Goal: Task Accomplishment & Management: Manage account settings

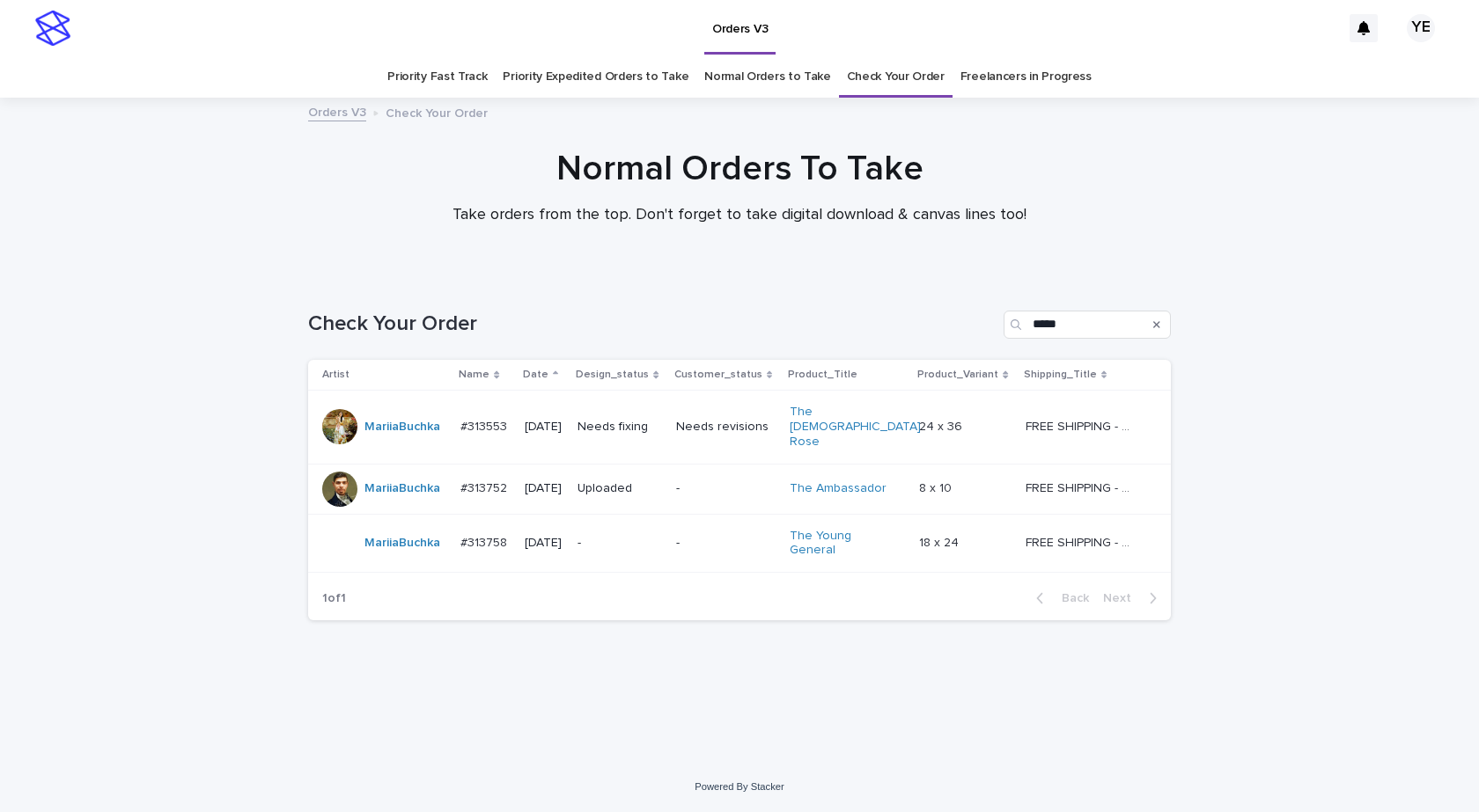
click at [402, 531] on div "MariiaBuchka" at bounding box center [384, 543] width 124 height 35
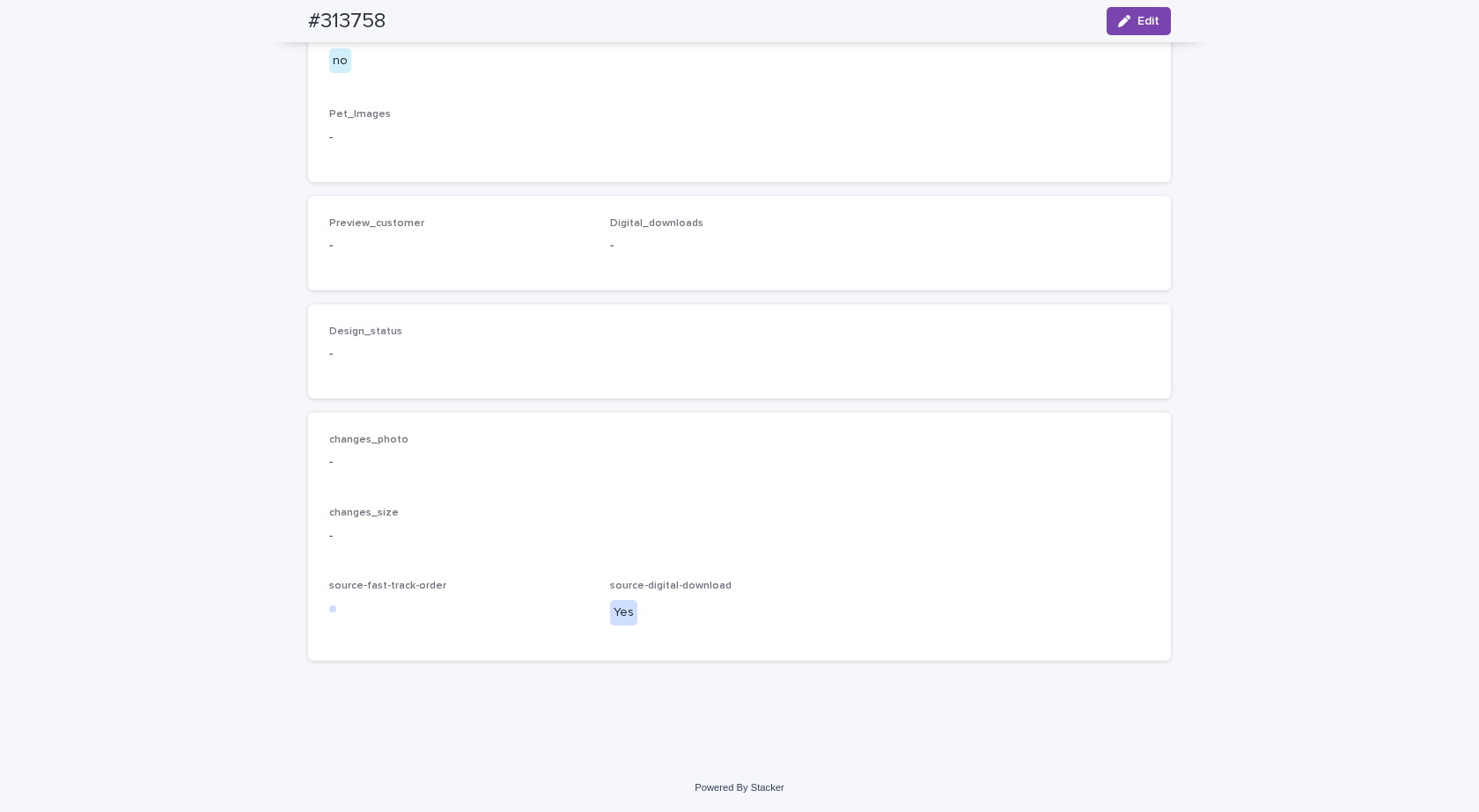
scroll to position [327, 0]
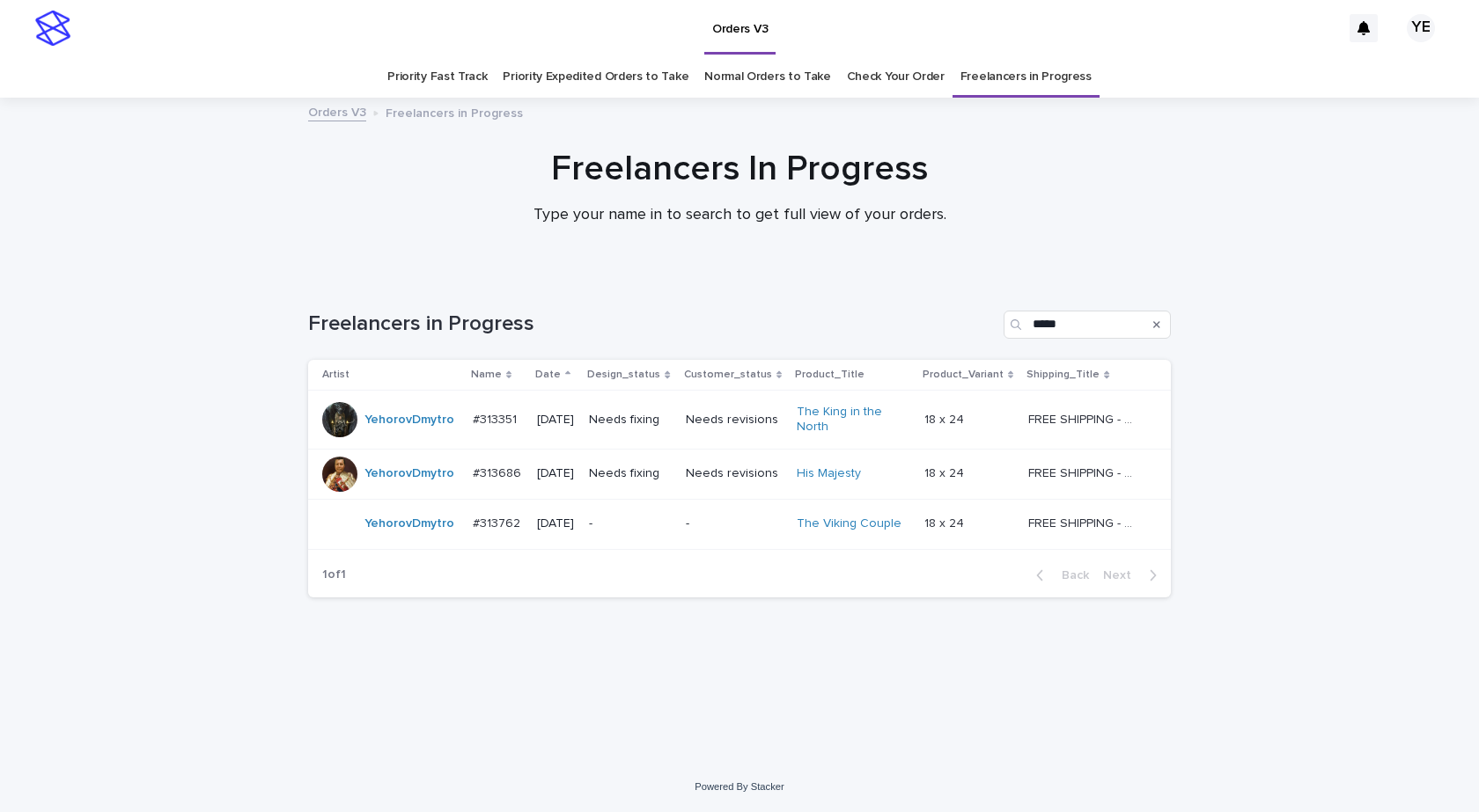
click at [434, 536] on div "YehorovDmytro" at bounding box center [410, 523] width 90 height 29
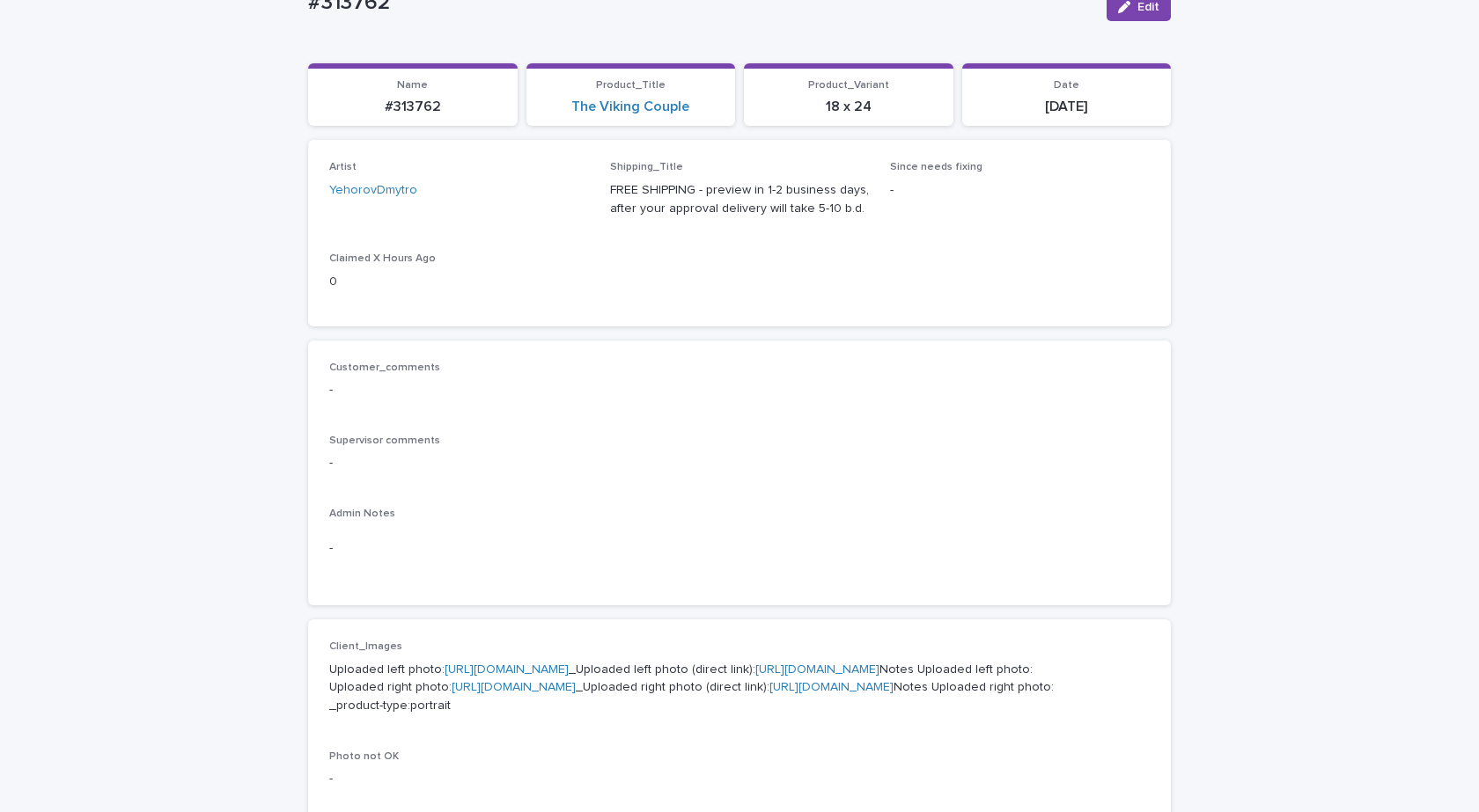
scroll to position [528, 0]
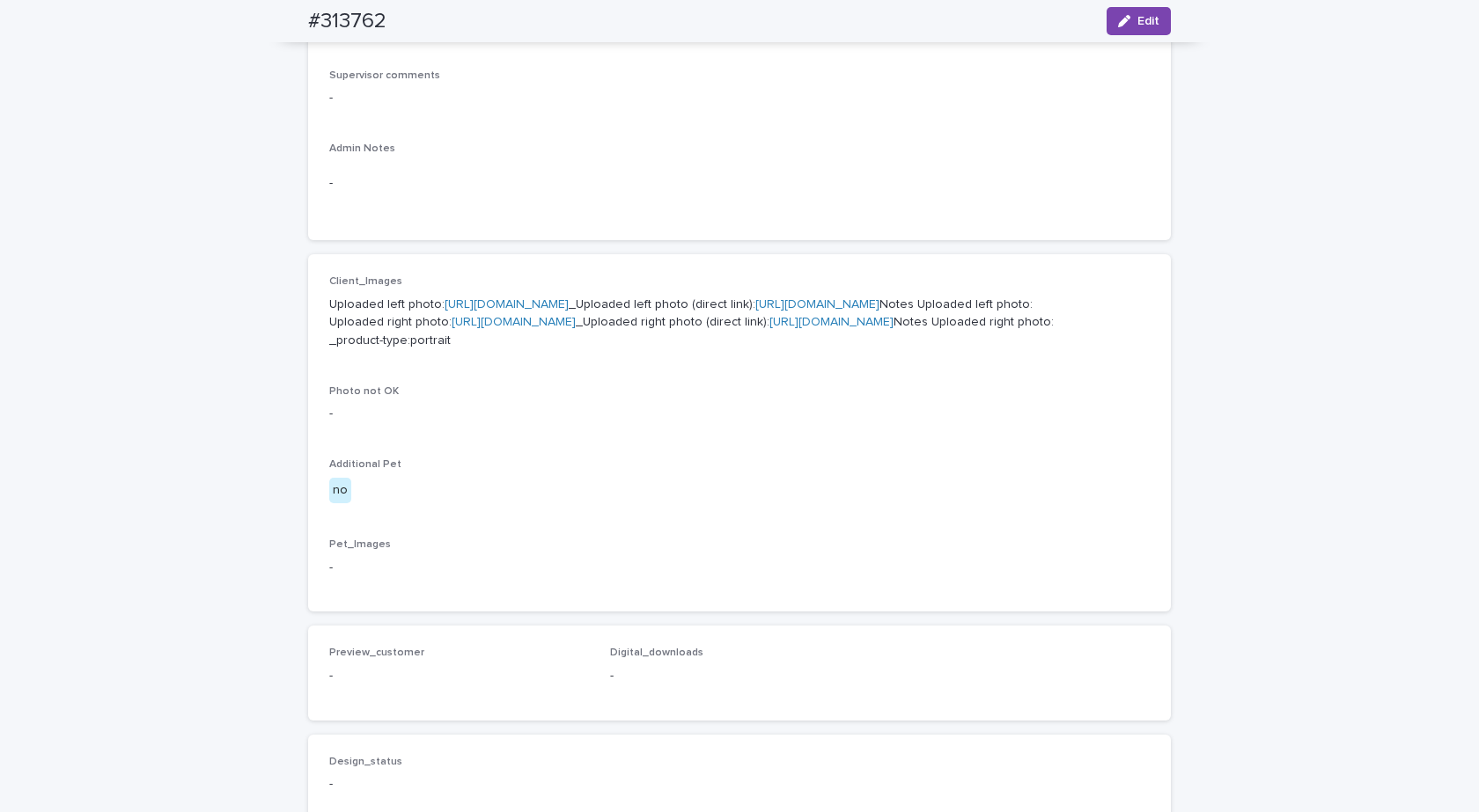
click at [177, 624] on div "Loading... Saving… Loading... Saving… #313762 Edit #313762 Edit Sorry, there wa…" at bounding box center [740, 383] width 1479 height 1622
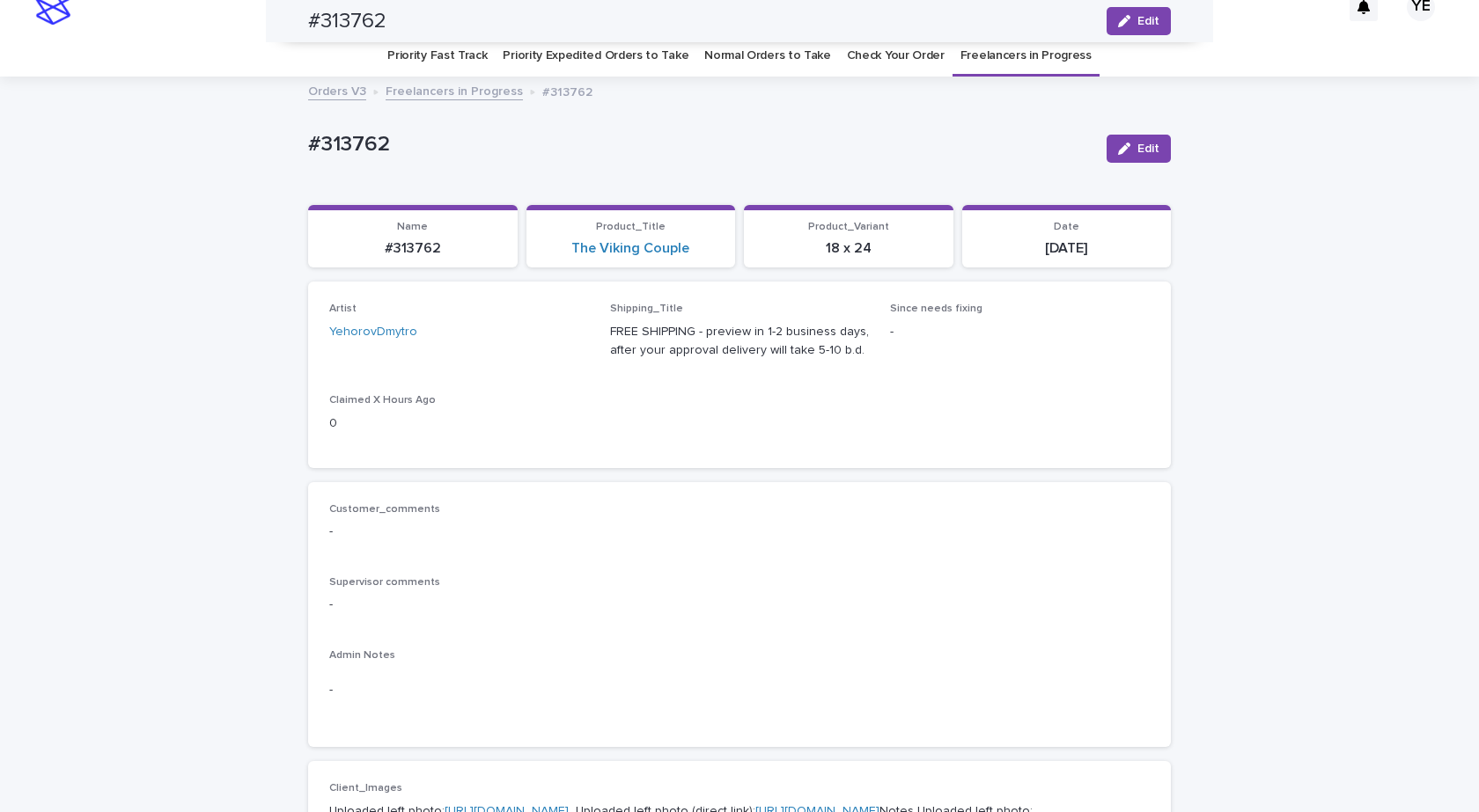
scroll to position [0, 0]
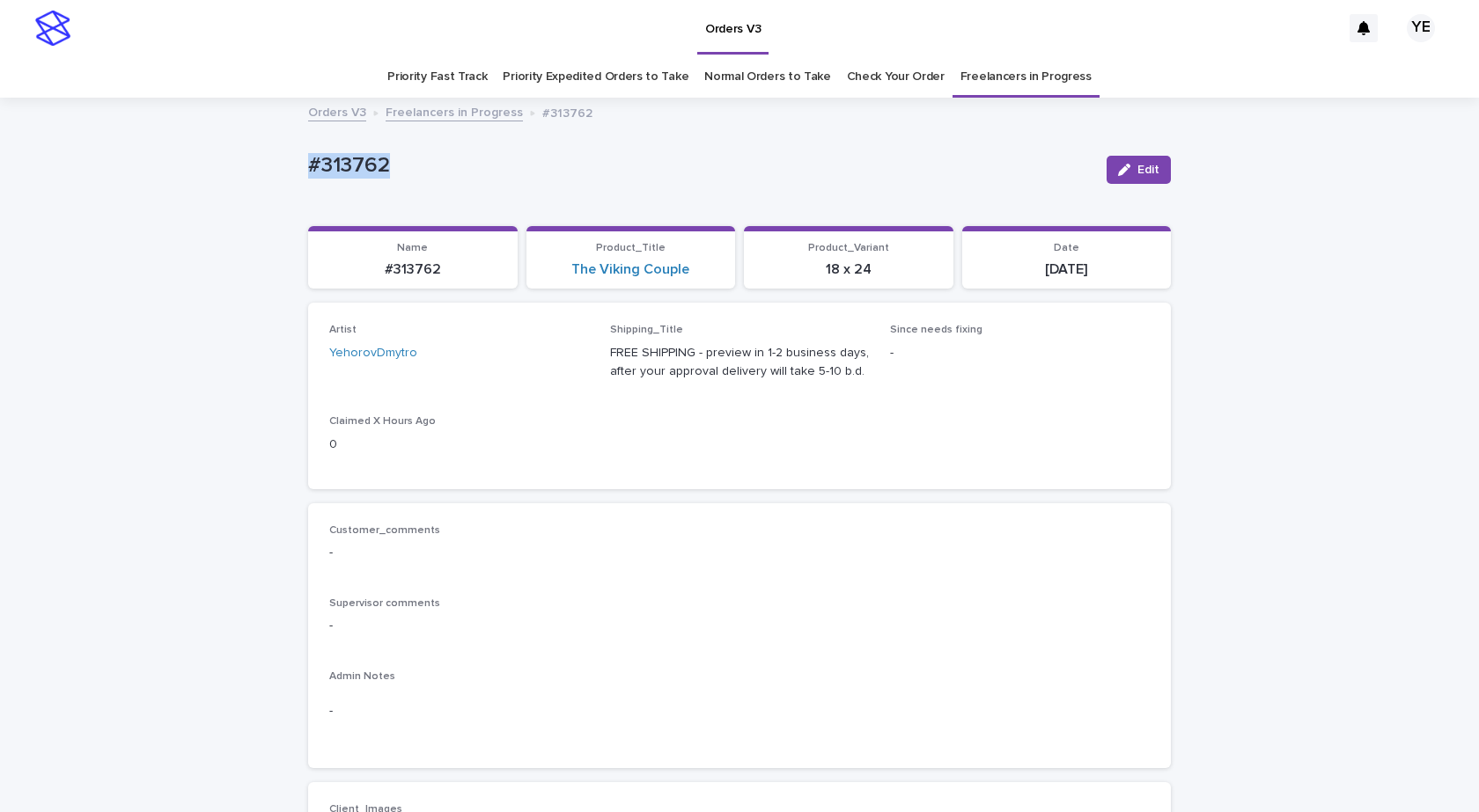
drag, startPoint x: 406, startPoint y: 166, endPoint x: 188, endPoint y: 173, distance: 218.1
copy p "#313762"
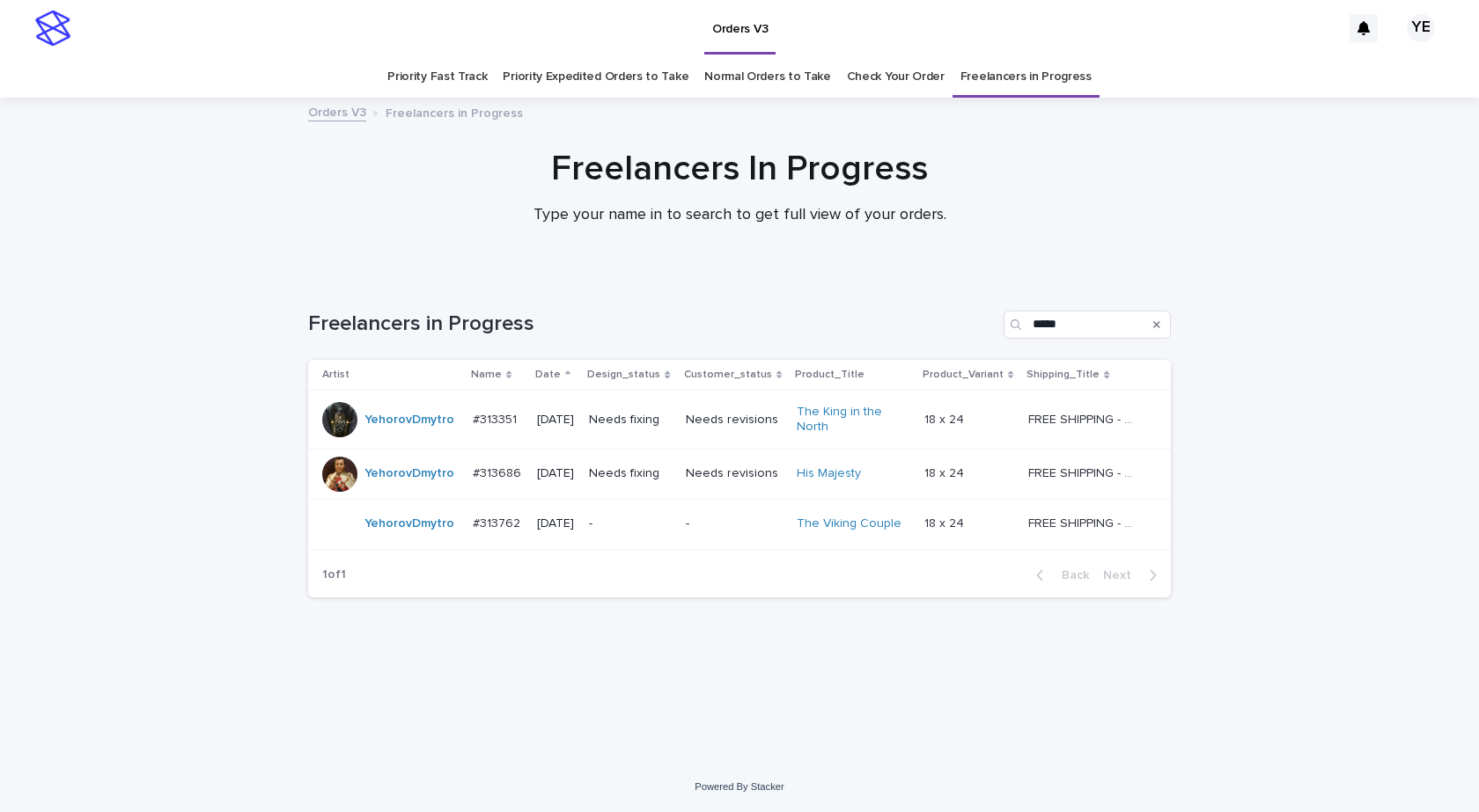
click at [380, 487] on div "YehorovDmytro" at bounding box center [390, 474] width 136 height 35
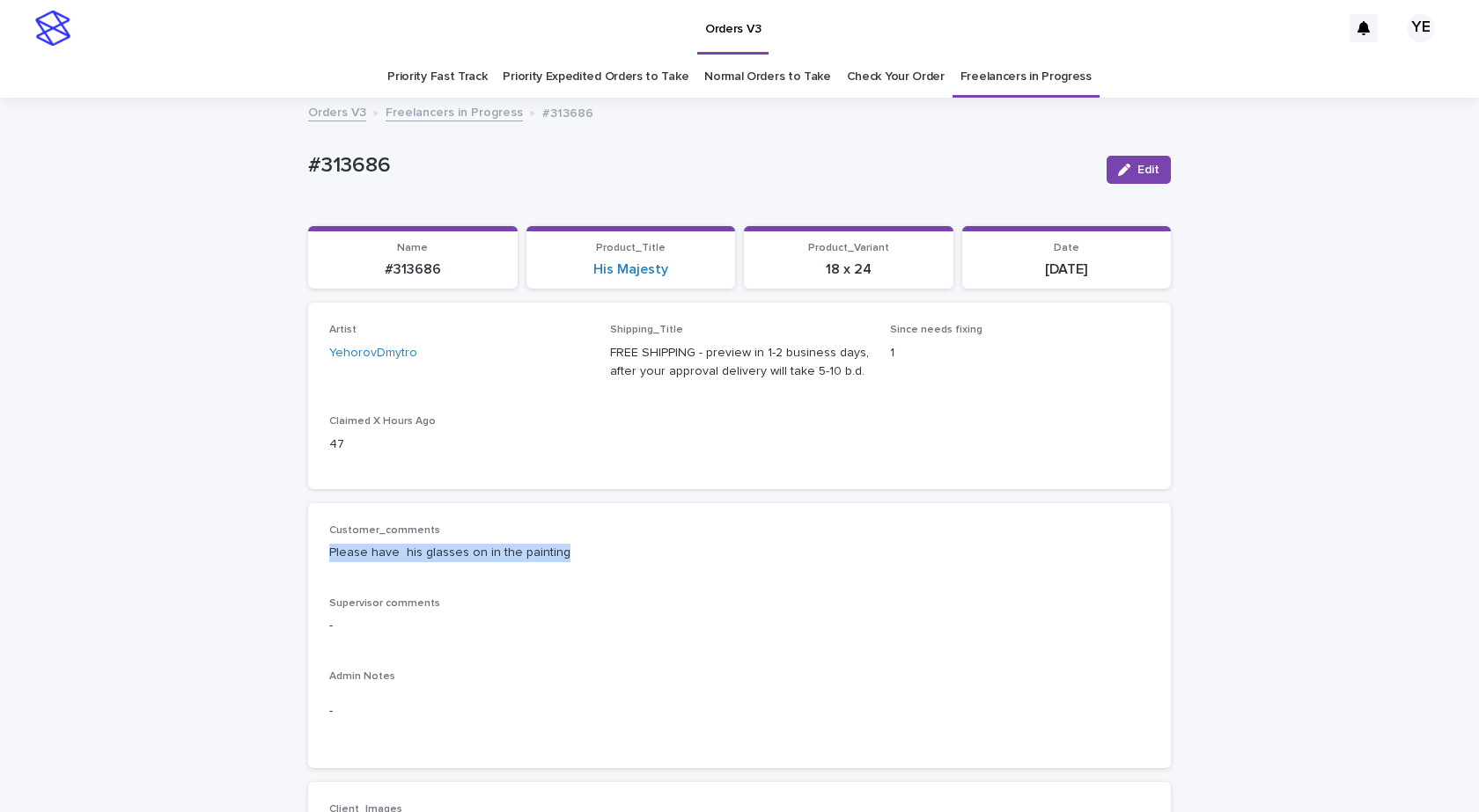
drag, startPoint x: 562, startPoint y: 555, endPoint x: 270, endPoint y: 557, distance: 292.0
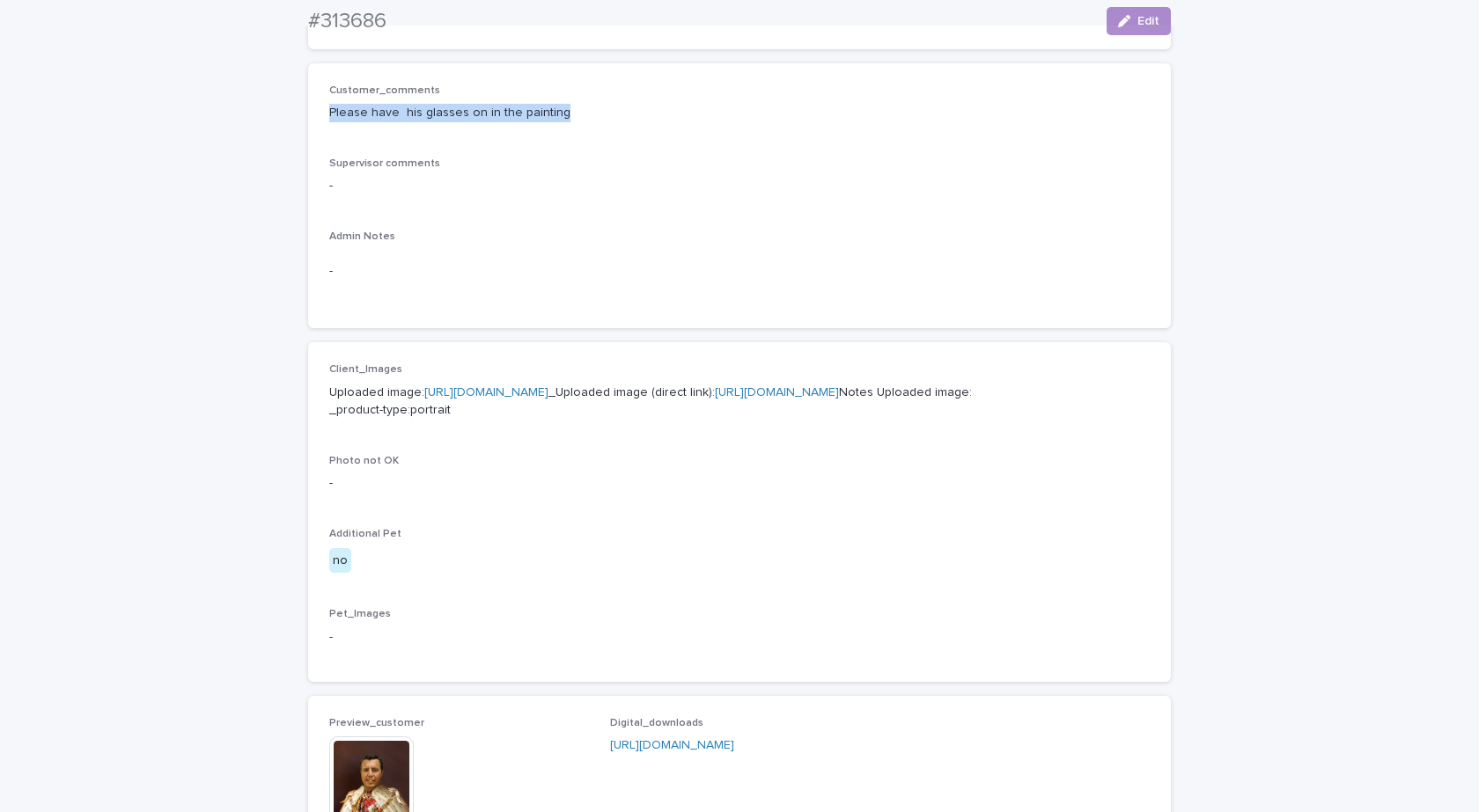
scroll to position [880, 0]
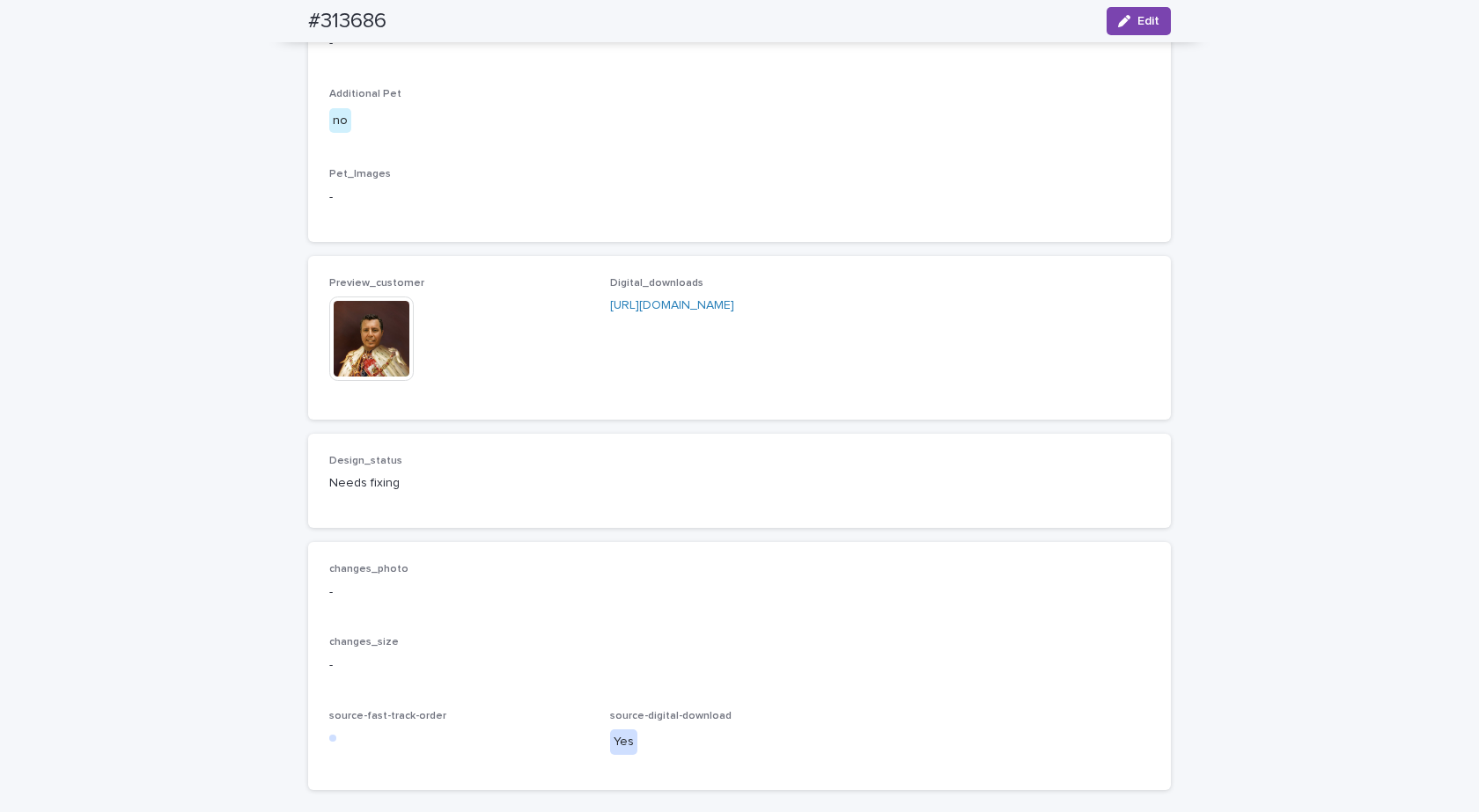
click at [400, 381] on img at bounding box center [371, 338] width 84 height 84
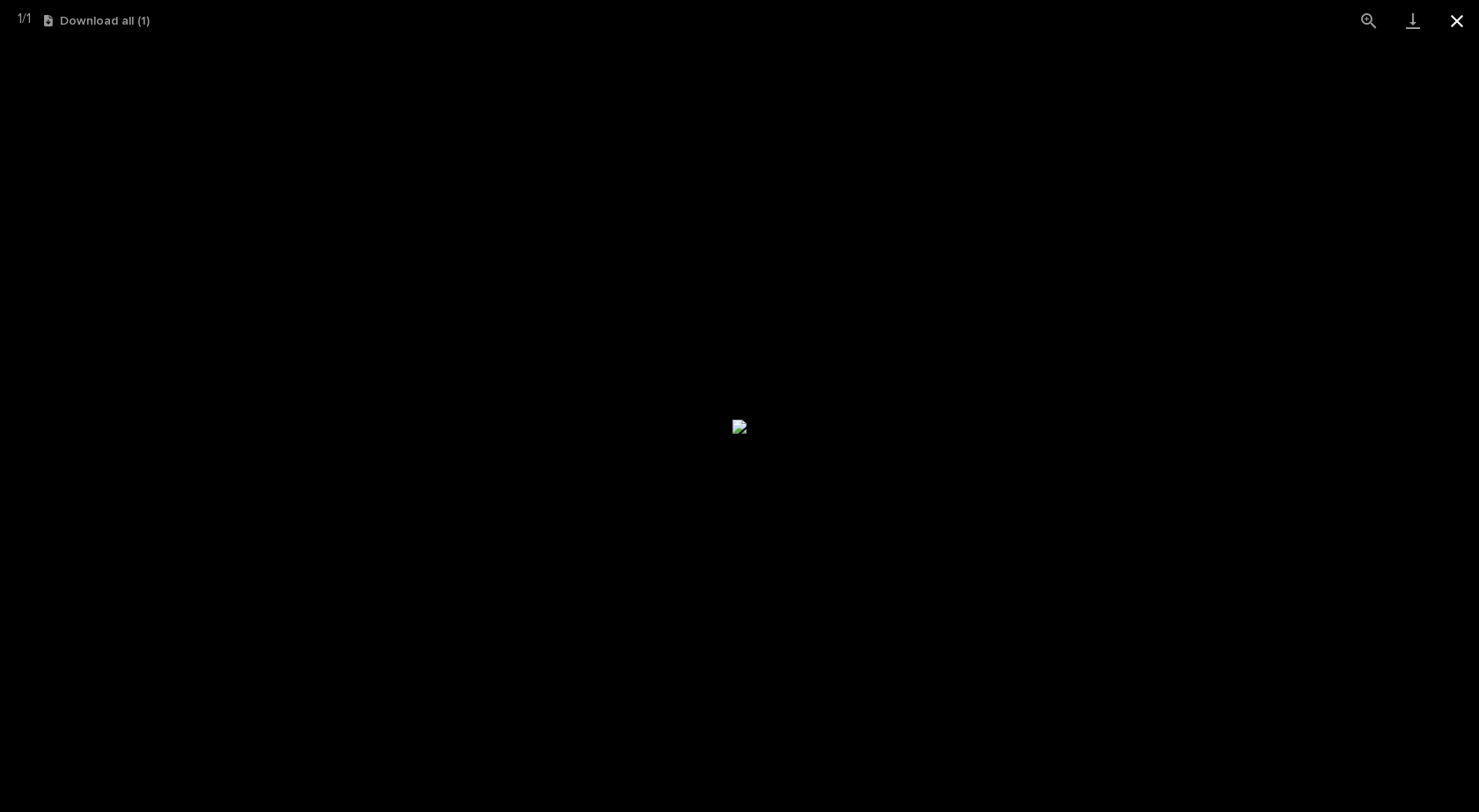
drag, startPoint x: 1461, startPoint y: 22, endPoint x: 1451, endPoint y: 21, distance: 10.0
click at [1461, 21] on button "Close gallery" at bounding box center [1457, 20] width 44 height 41
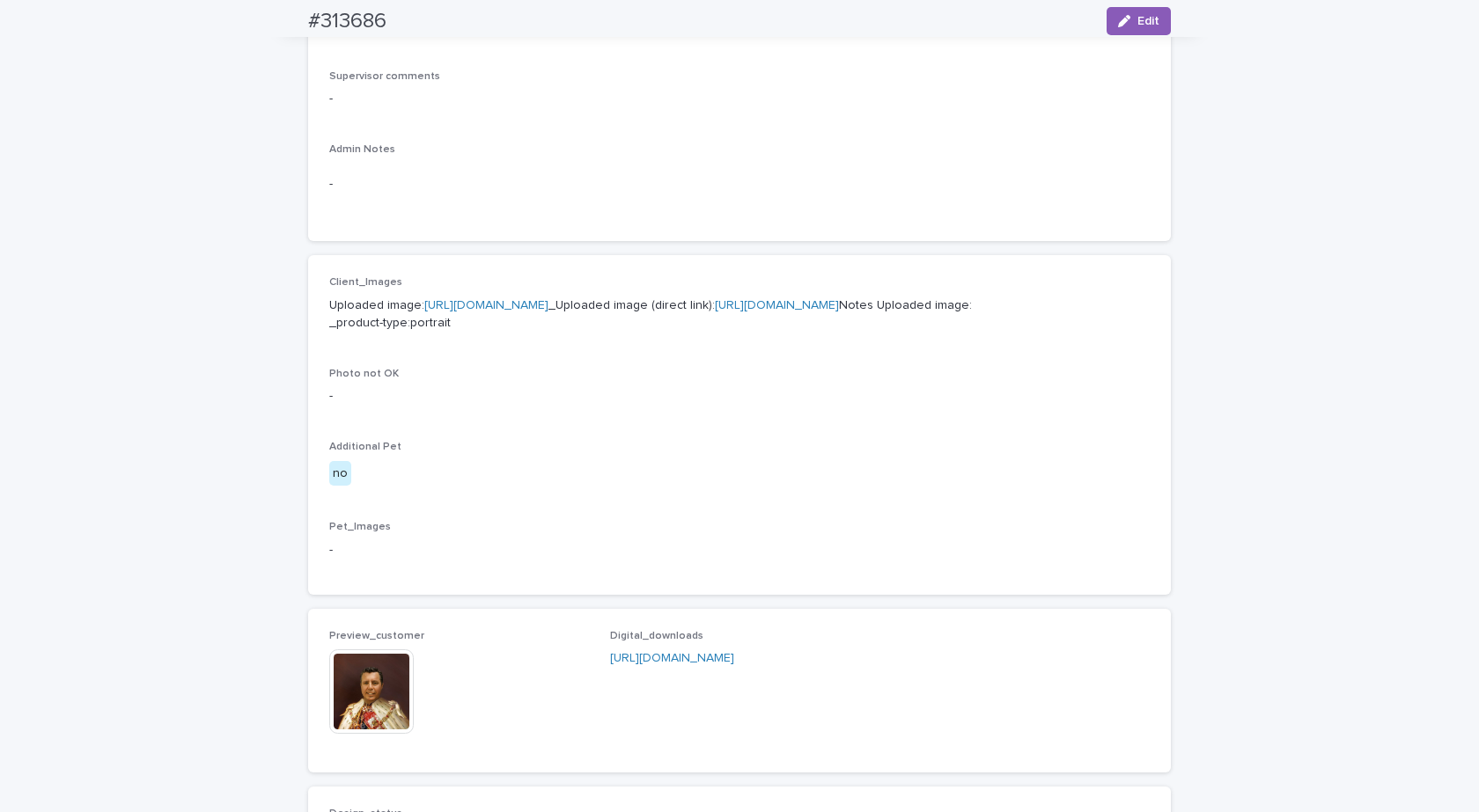
scroll to position [528, 0]
click at [461, 298] on link "https://cdn.shopify.com-uploadkit.app/s/files/1/0033/4807/0511/files/download.h…" at bounding box center [485, 304] width 124 height 12
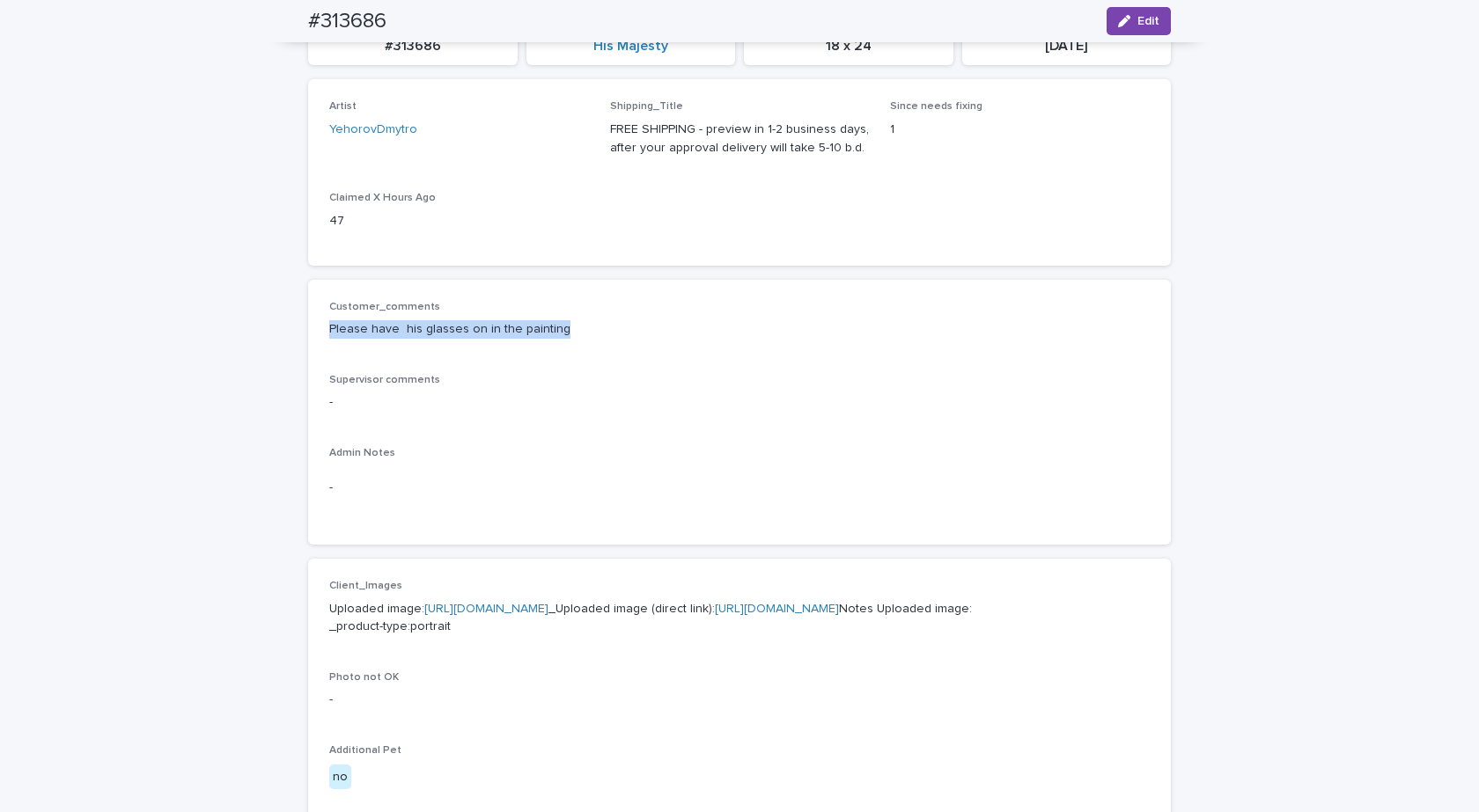
scroll to position [0, 0]
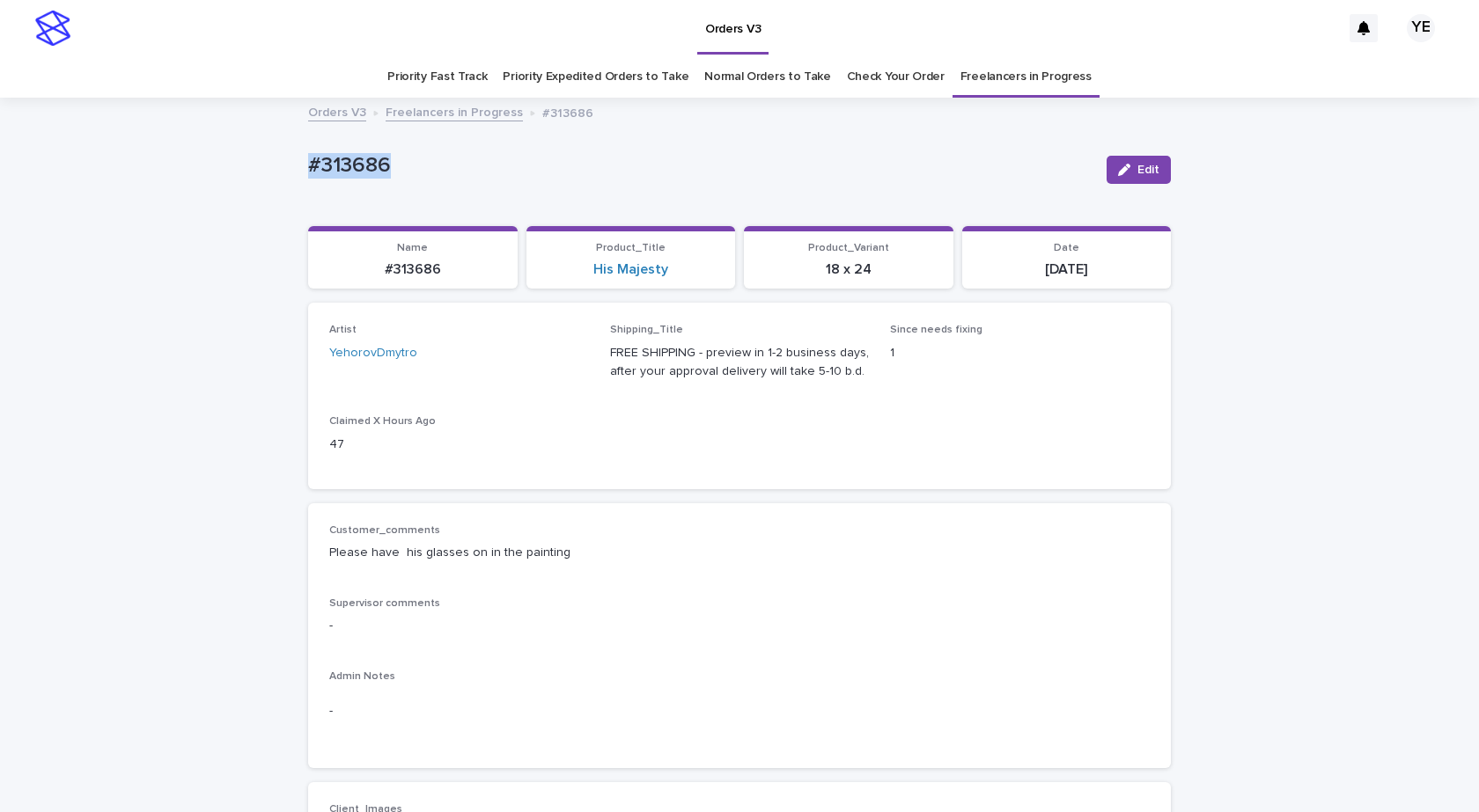
drag, startPoint x: 413, startPoint y: 173, endPoint x: 199, endPoint y: 173, distance: 214.0
copy p "#313686"
click at [1138, 164] on span "Edit" at bounding box center [1148, 170] width 22 height 12
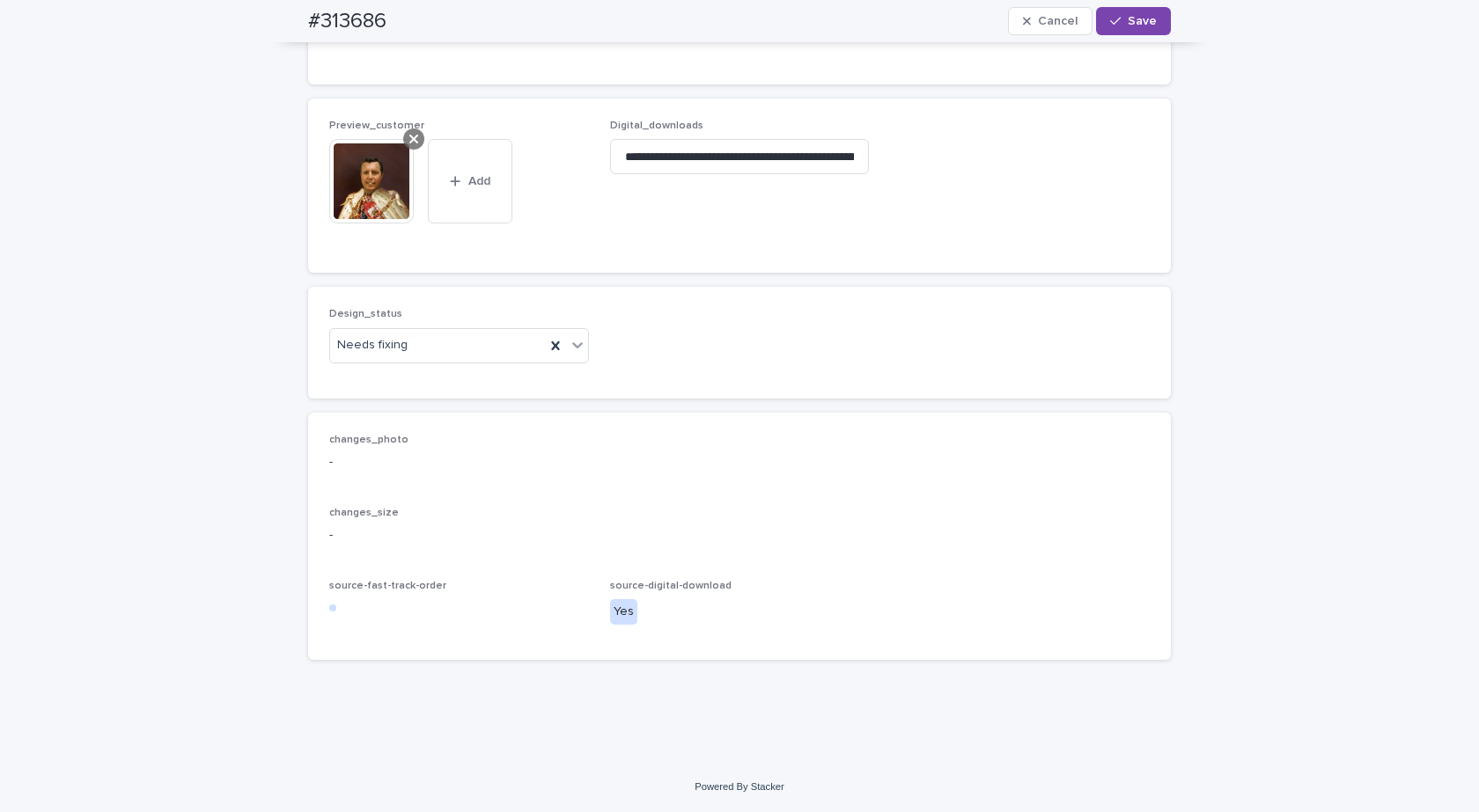
click at [411, 145] on icon at bounding box center [413, 139] width 9 height 14
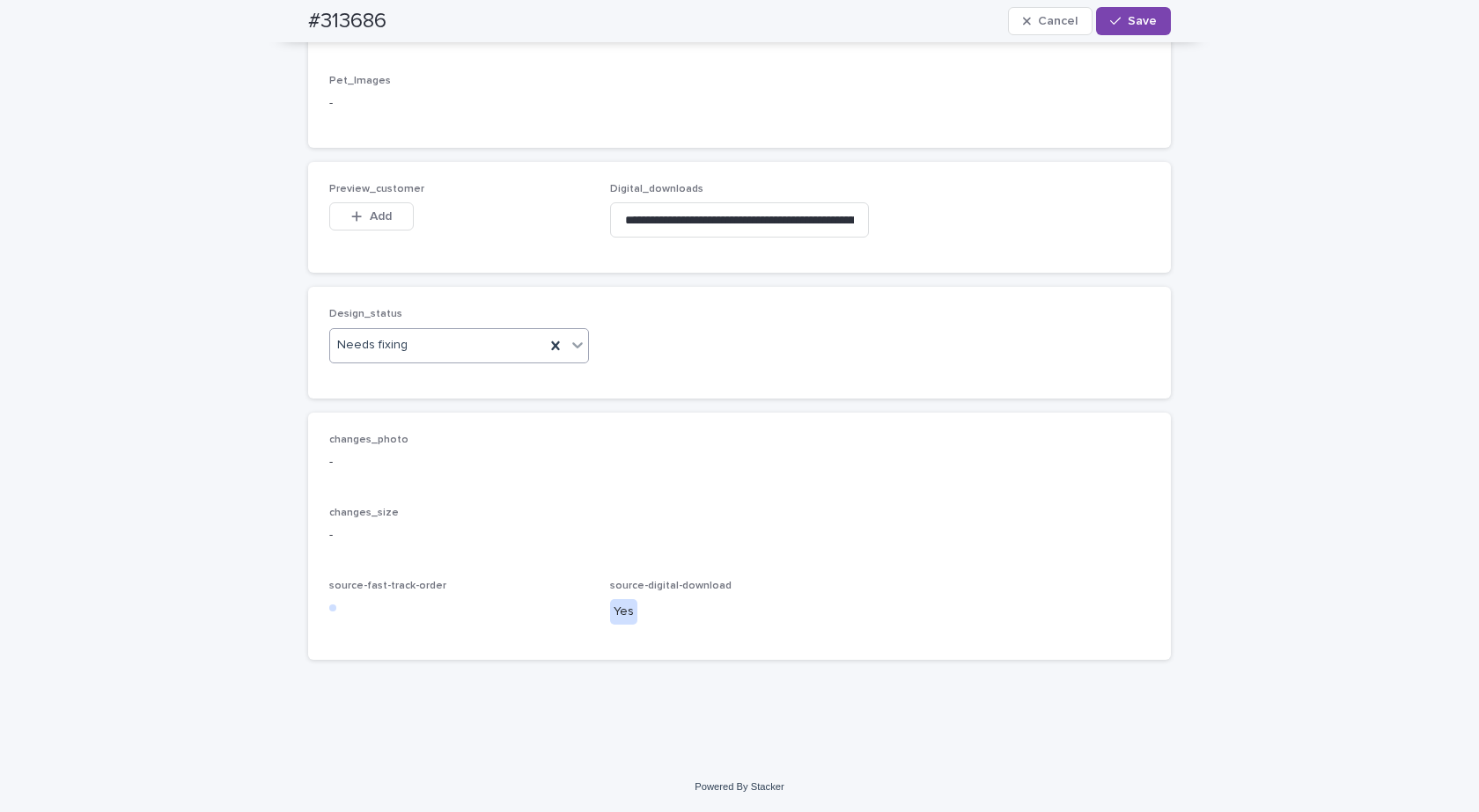
scroll to position [1082, 0]
click at [441, 345] on div "Needs fixing" at bounding box center [437, 345] width 215 height 29
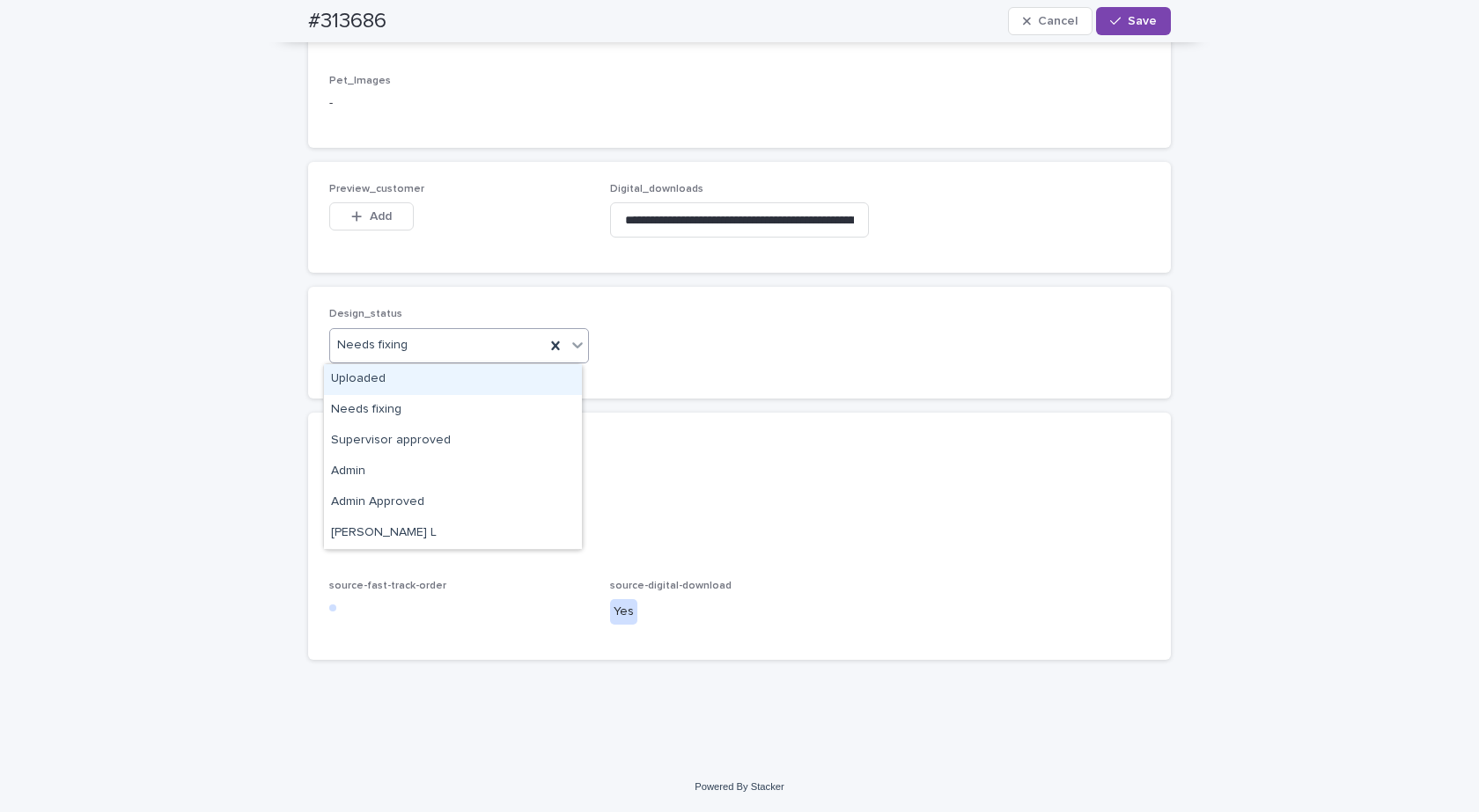
click at [378, 376] on div "Uploaded" at bounding box center [453, 380] width 258 height 31
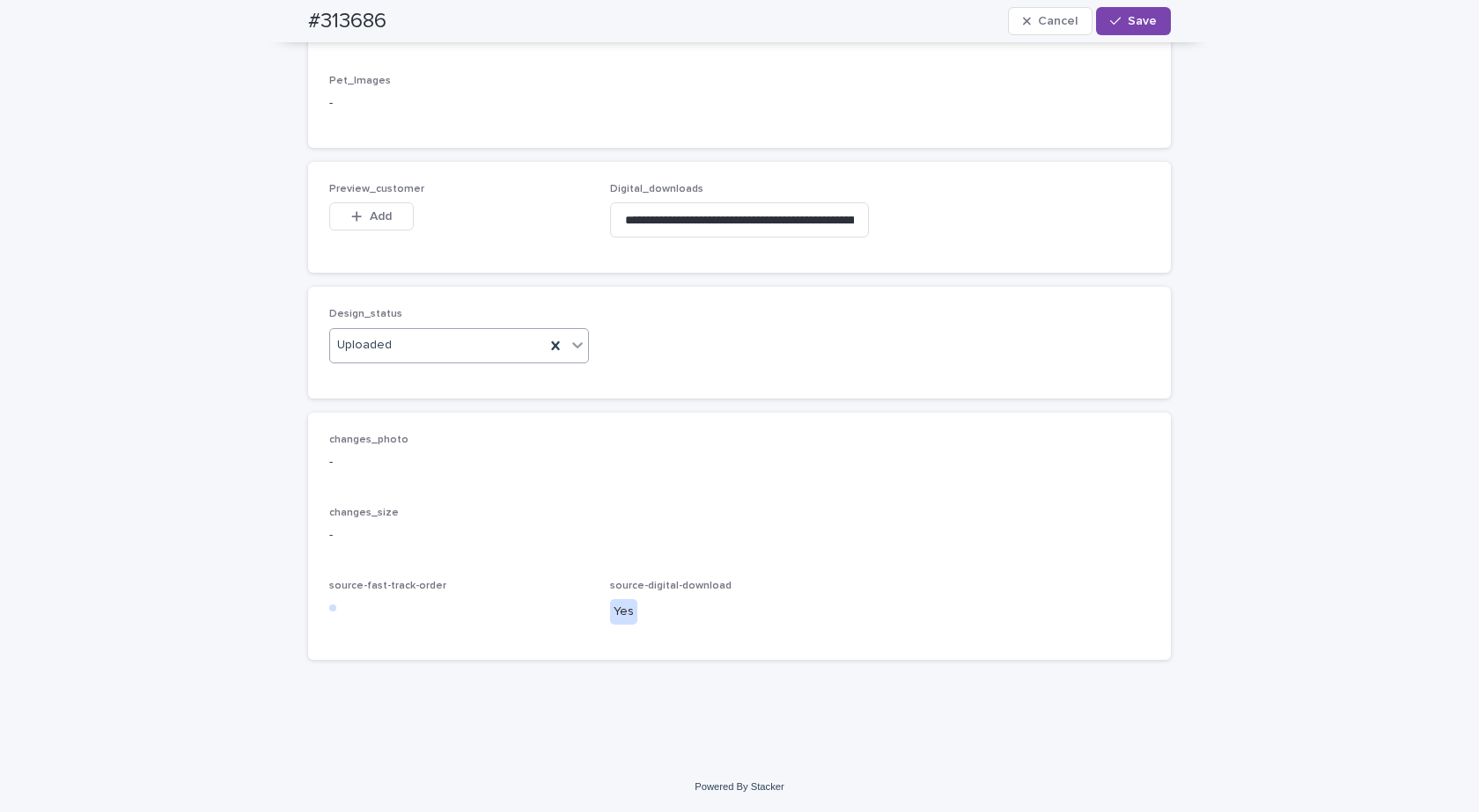
click at [369, 220] on span "Add" at bounding box center [380, 216] width 22 height 12
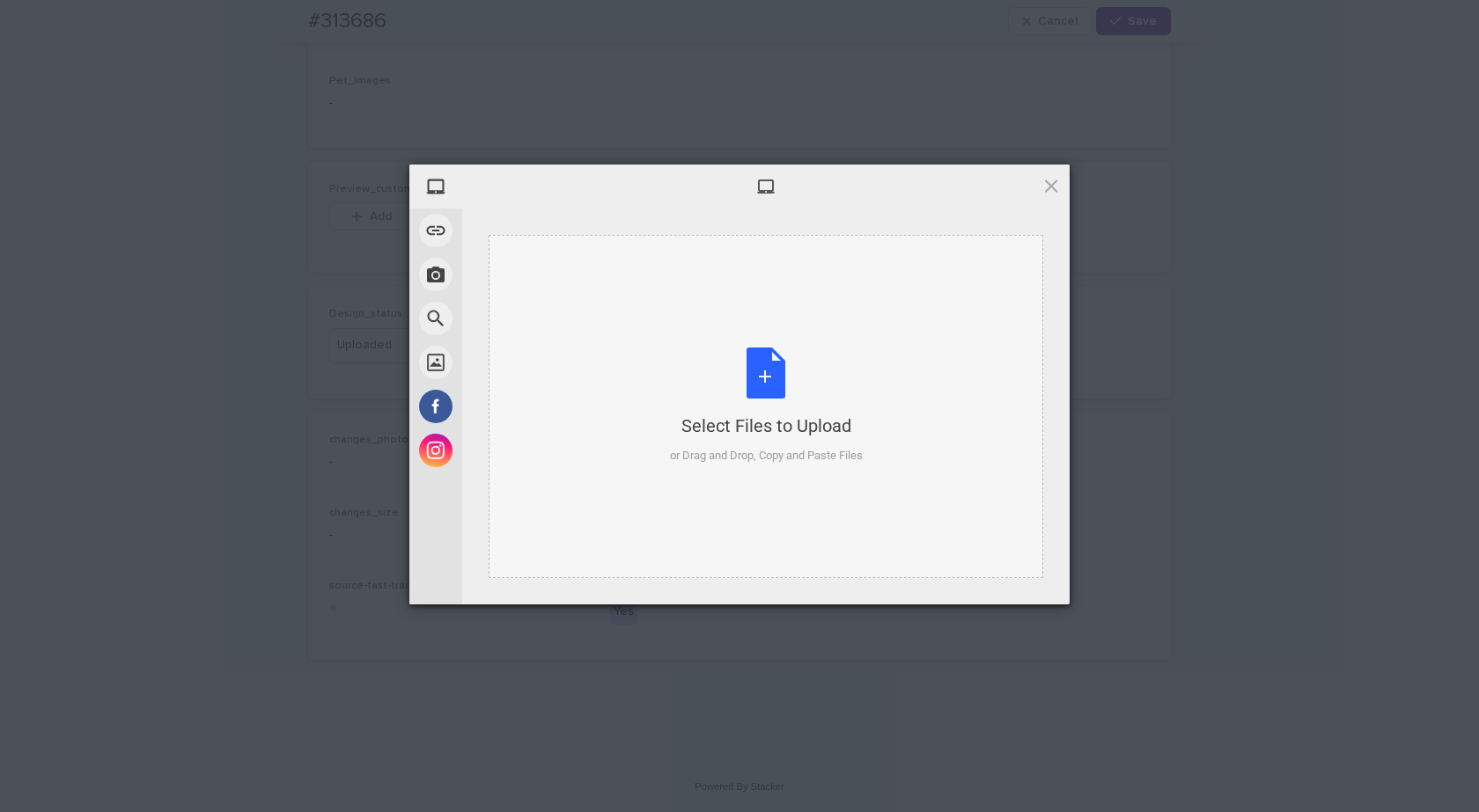
click at [723, 373] on div "Select Files to Upload or Drag and Drop, Copy and Paste Files" at bounding box center [765, 406] width 193 height 117
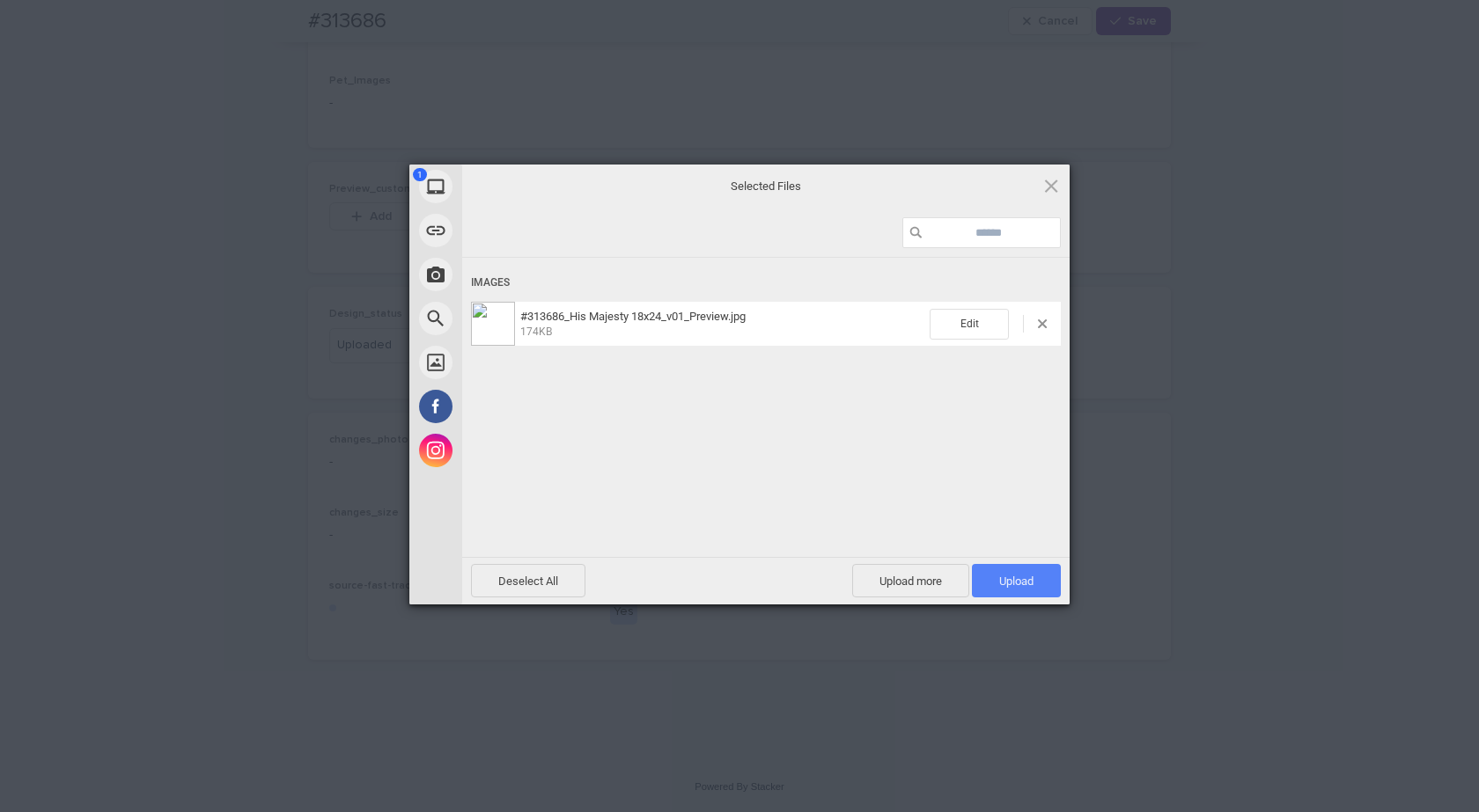
click at [1034, 588] on span "Upload 1" at bounding box center [1016, 580] width 89 height 34
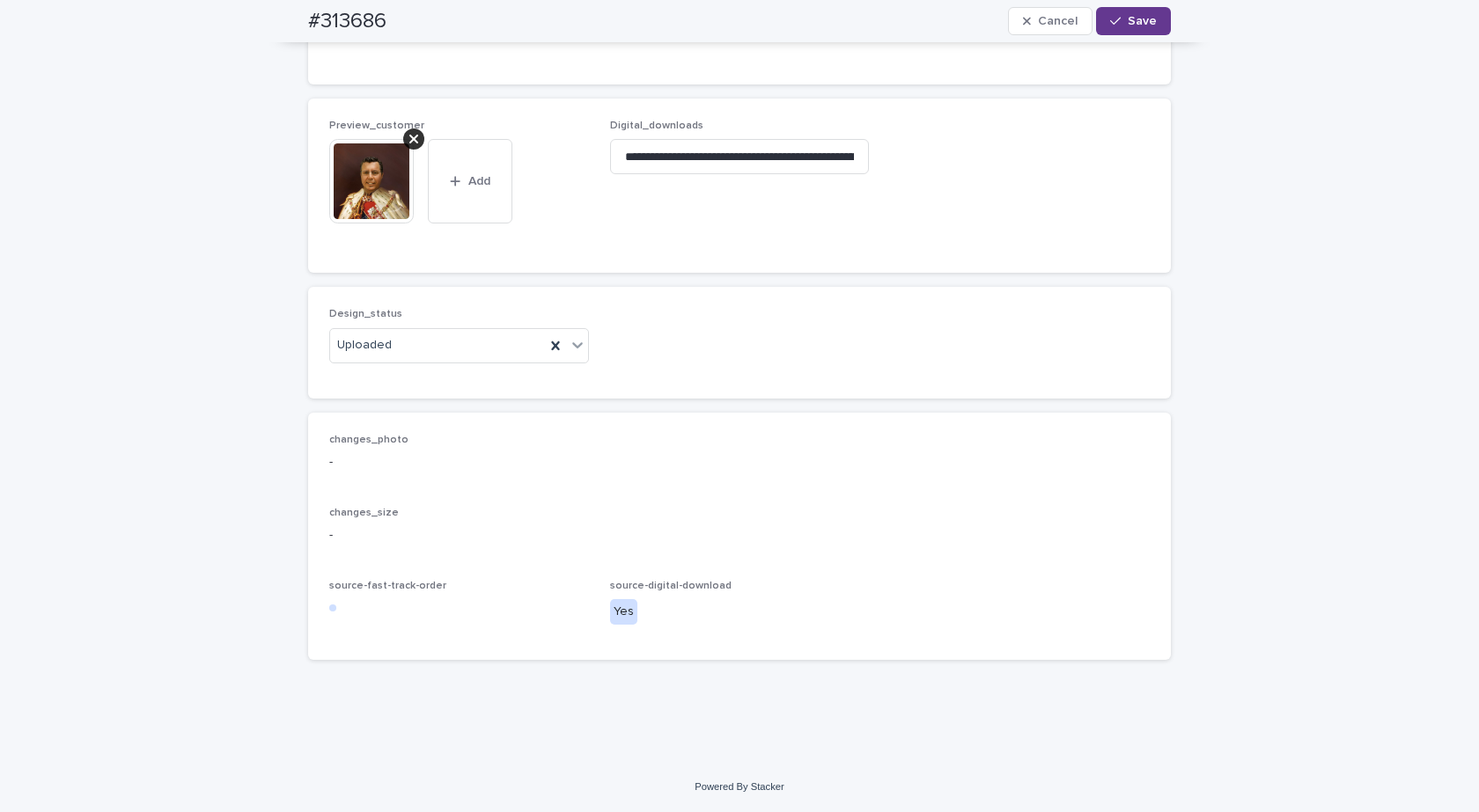
click at [1129, 18] on span "Save" at bounding box center [1142, 21] width 29 height 12
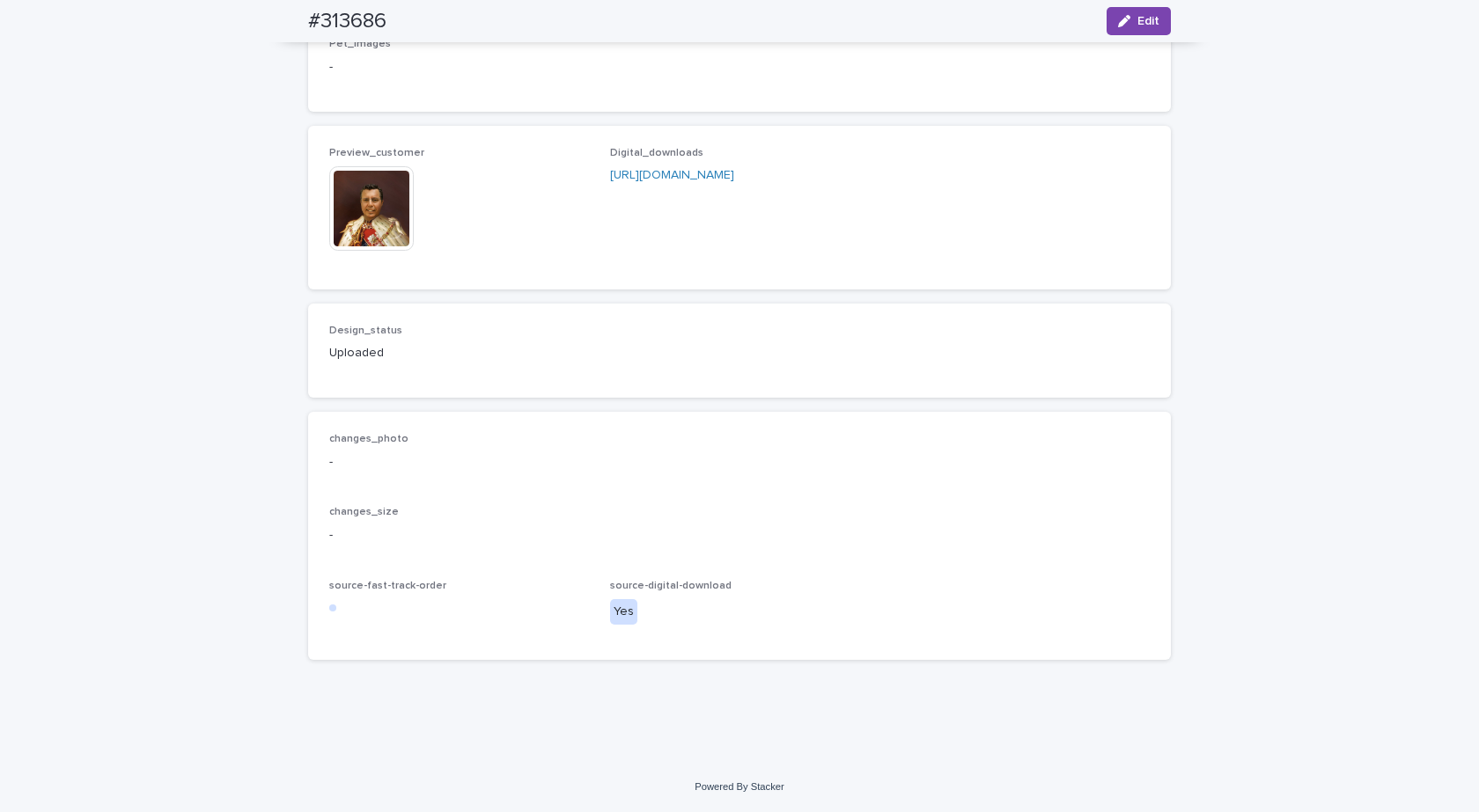
click at [362, 210] on img at bounding box center [371, 208] width 84 height 84
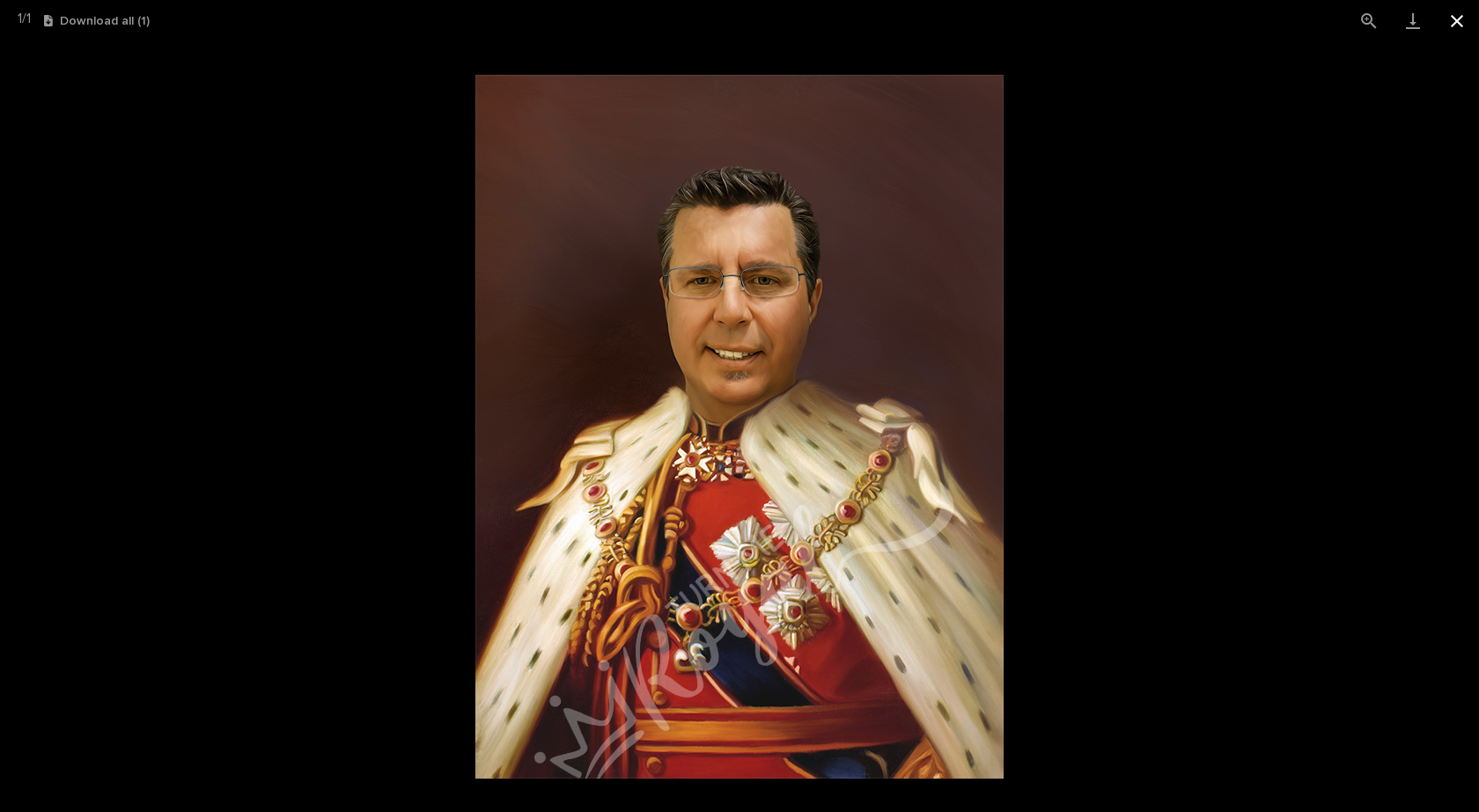
click at [1463, 15] on button "Close gallery" at bounding box center [1457, 20] width 44 height 41
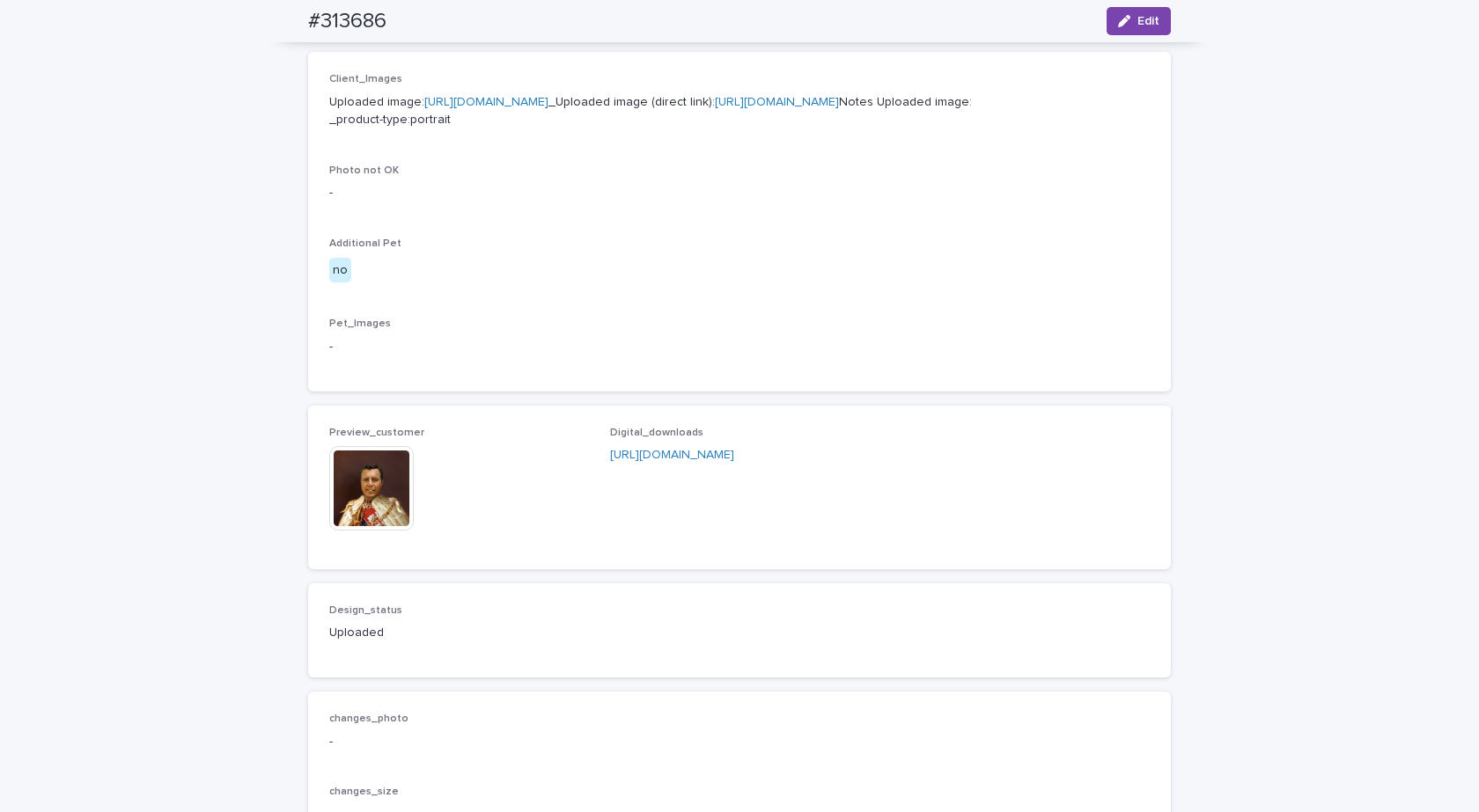
scroll to position [554, 0]
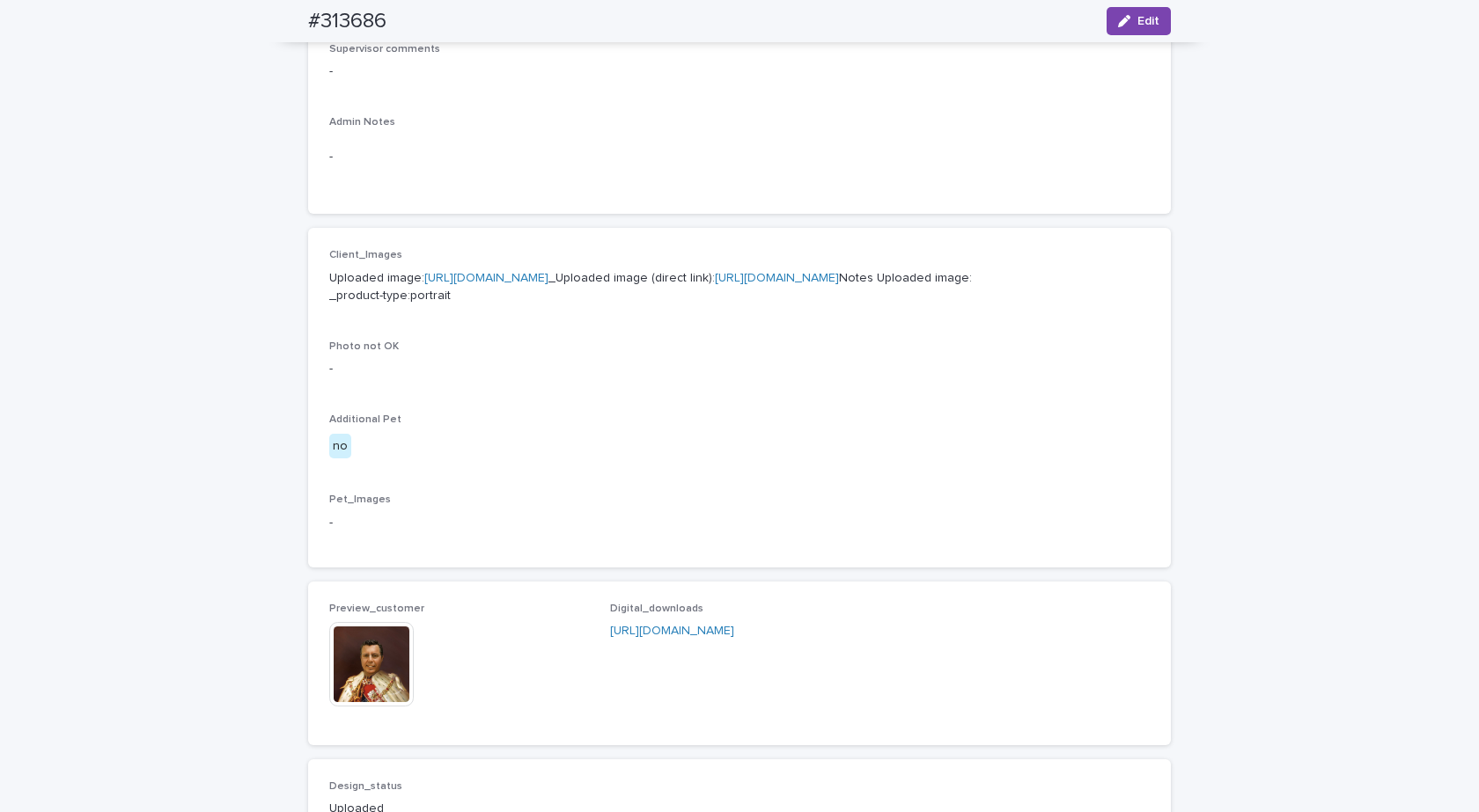
click at [453, 273] on link "https://cdn.shopify.com-uploadkit.app/s/files/1/0033/4807/0511/files/download.h…" at bounding box center [485, 278] width 124 height 12
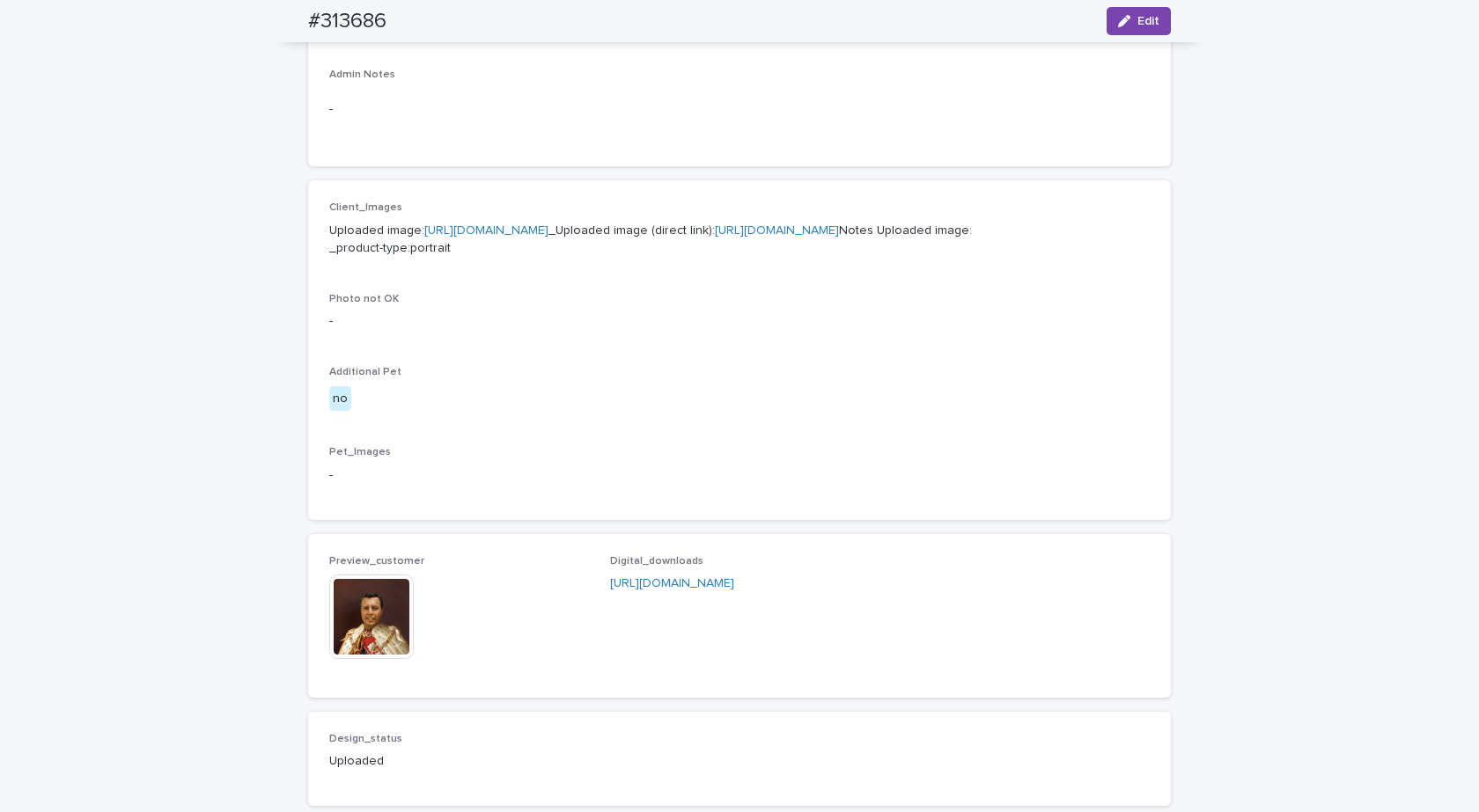
scroll to position [906, 0]
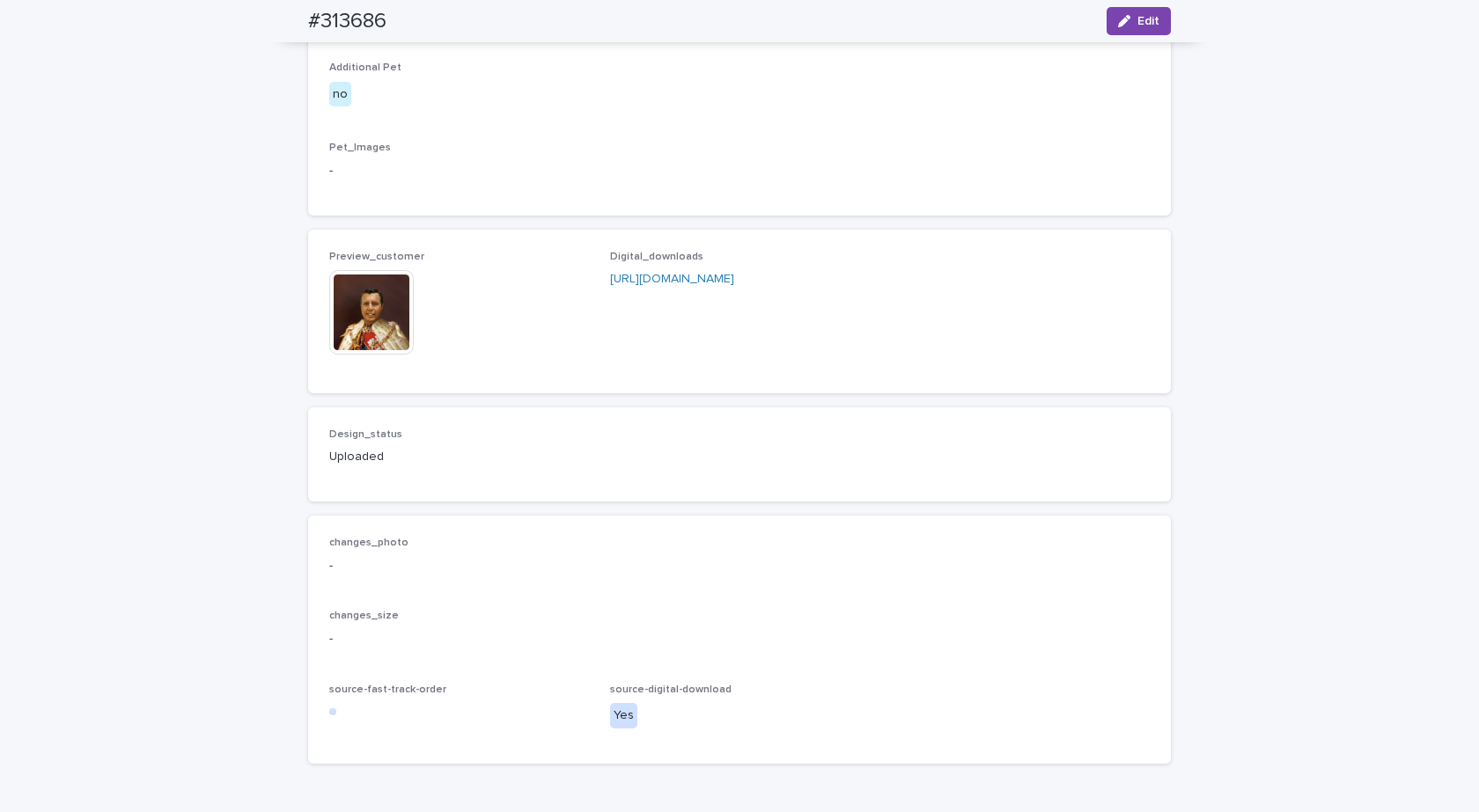
click at [353, 355] on img at bounding box center [371, 313] width 84 height 84
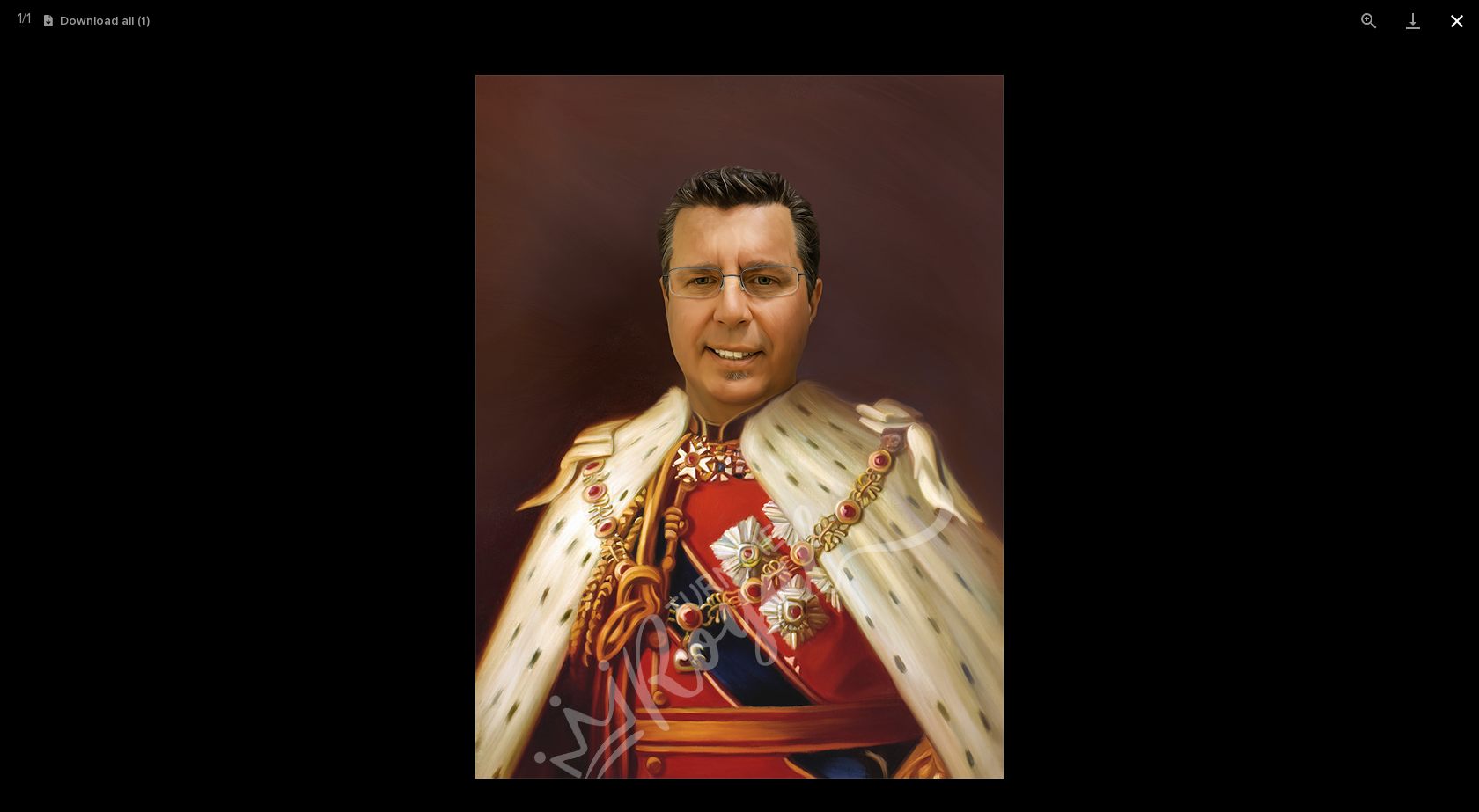
click at [1448, 19] on button "Close gallery" at bounding box center [1457, 20] width 44 height 41
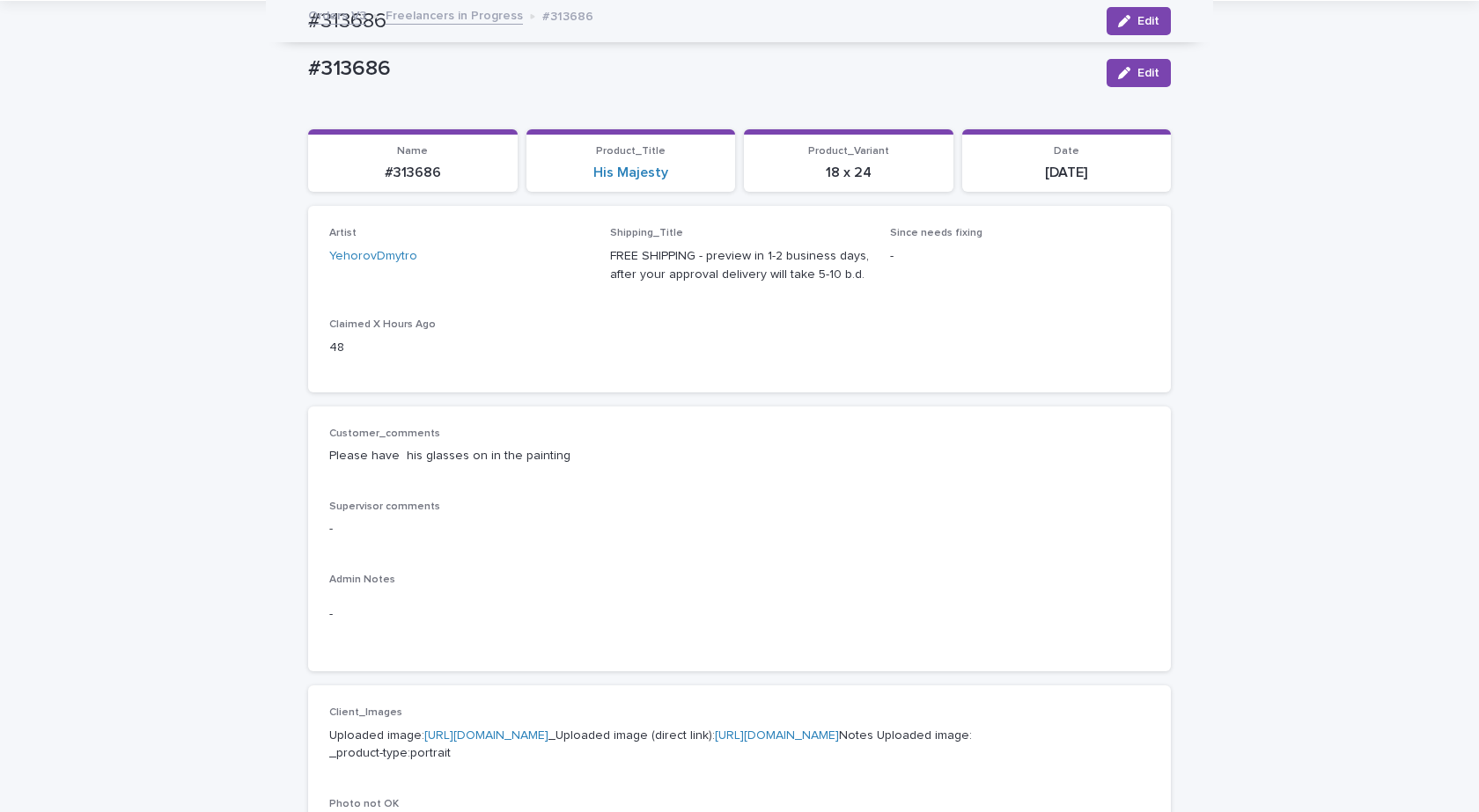
scroll to position [0, 0]
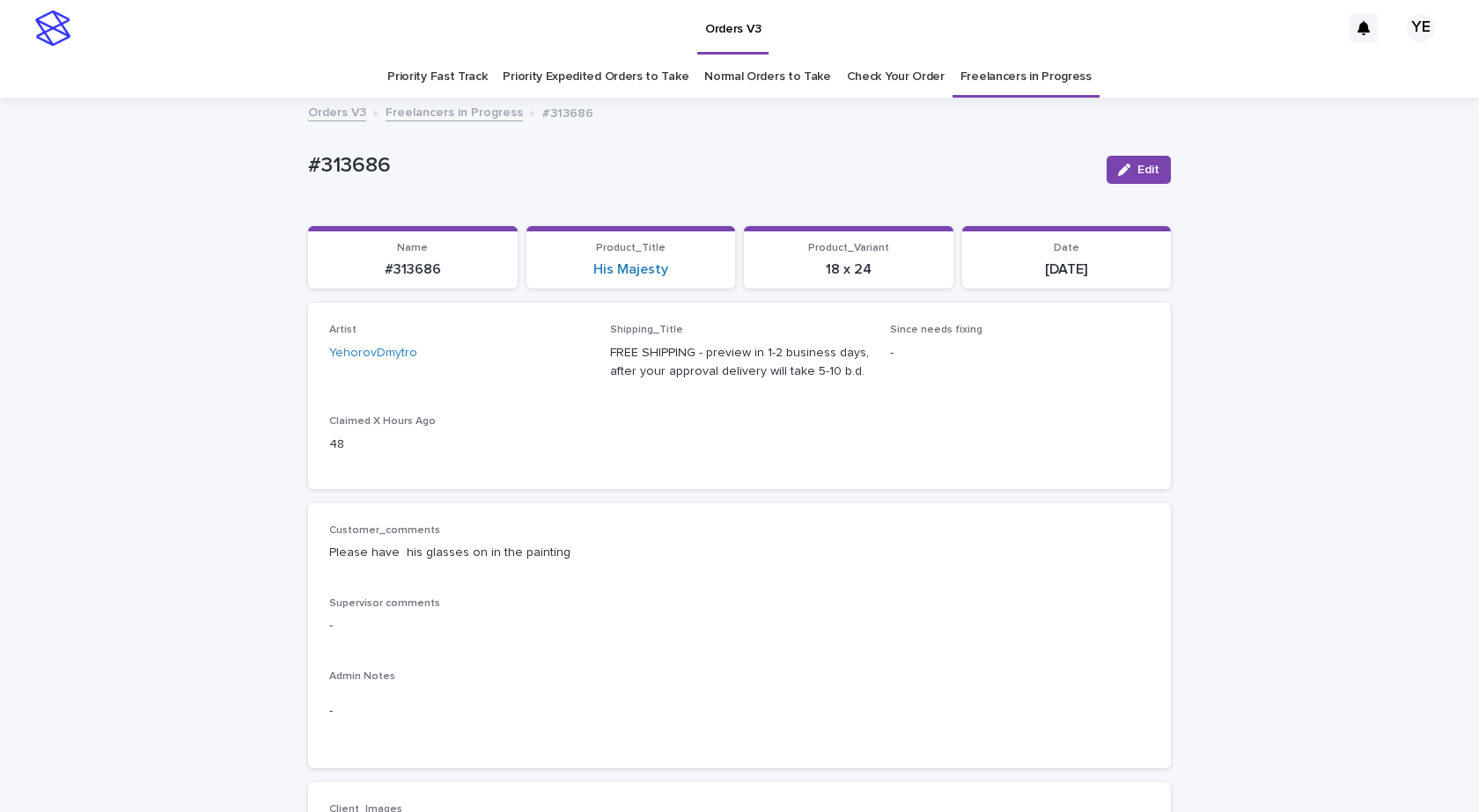
click at [412, 111] on link "Freelancers in Progress" at bounding box center [454, 111] width 137 height 20
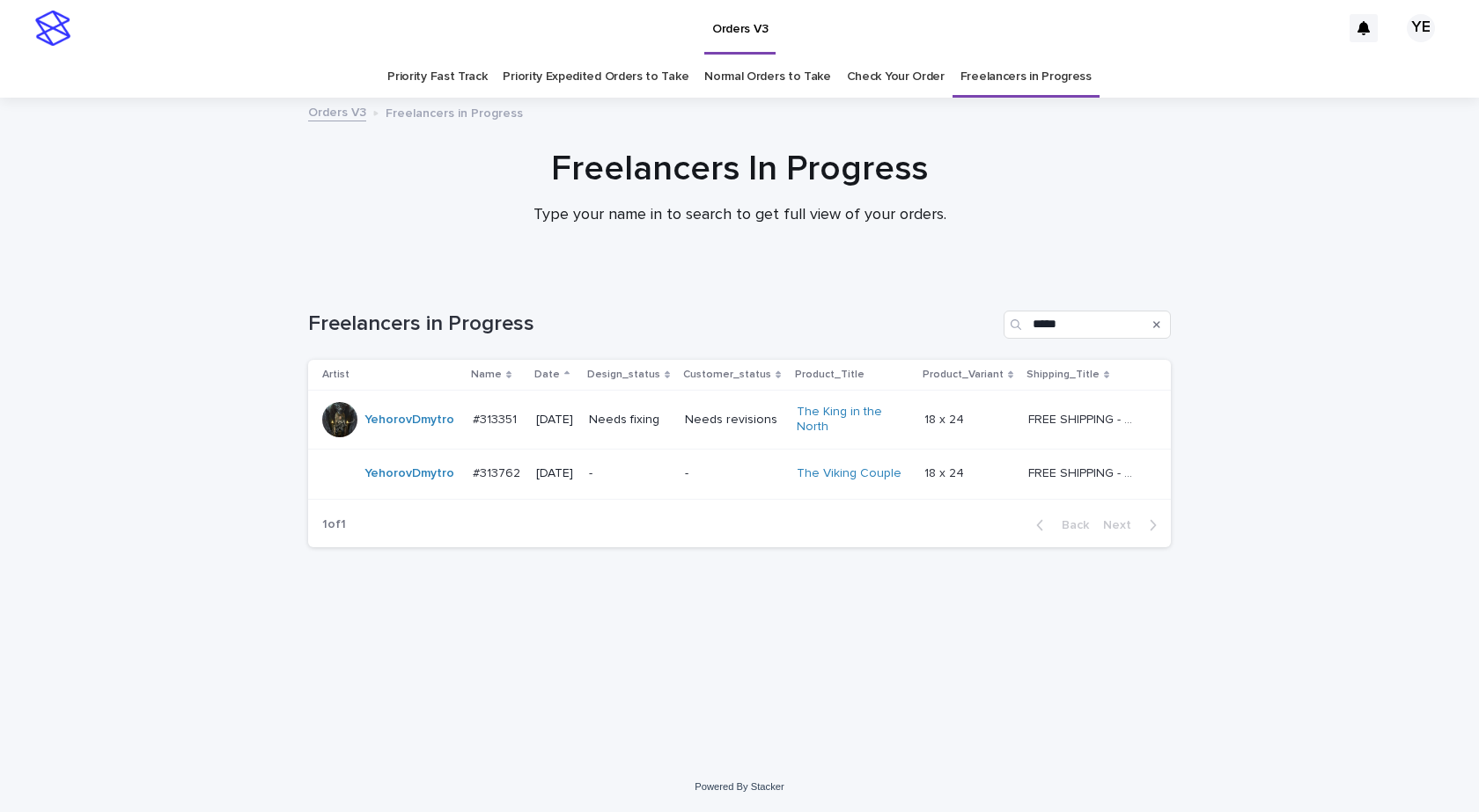
click at [379, 499] on td "YehorovDmytro" at bounding box center [387, 474] width 157 height 50
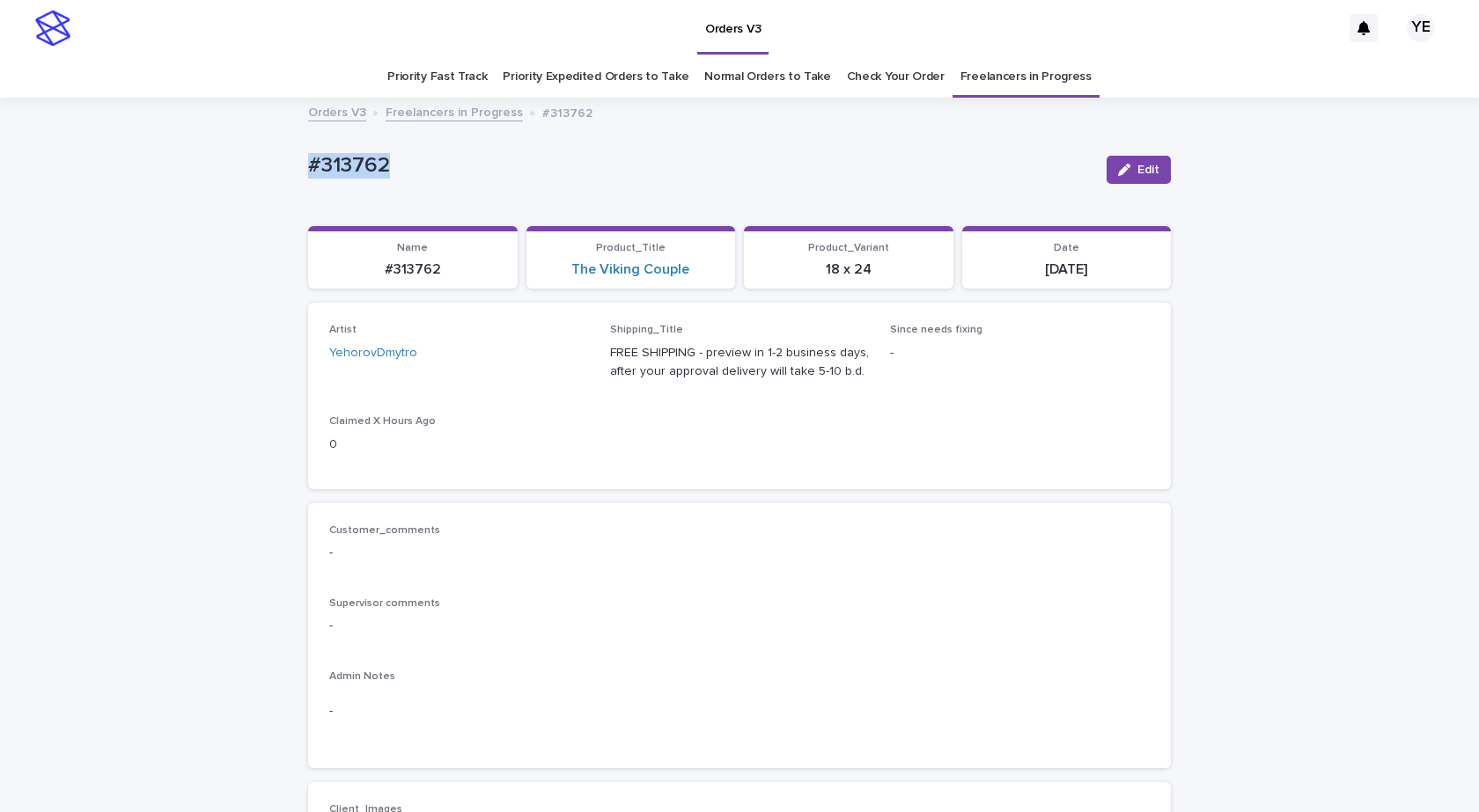
drag, startPoint x: 326, startPoint y: 160, endPoint x: 146, endPoint y: 137, distance: 181.5
copy p "#313762"
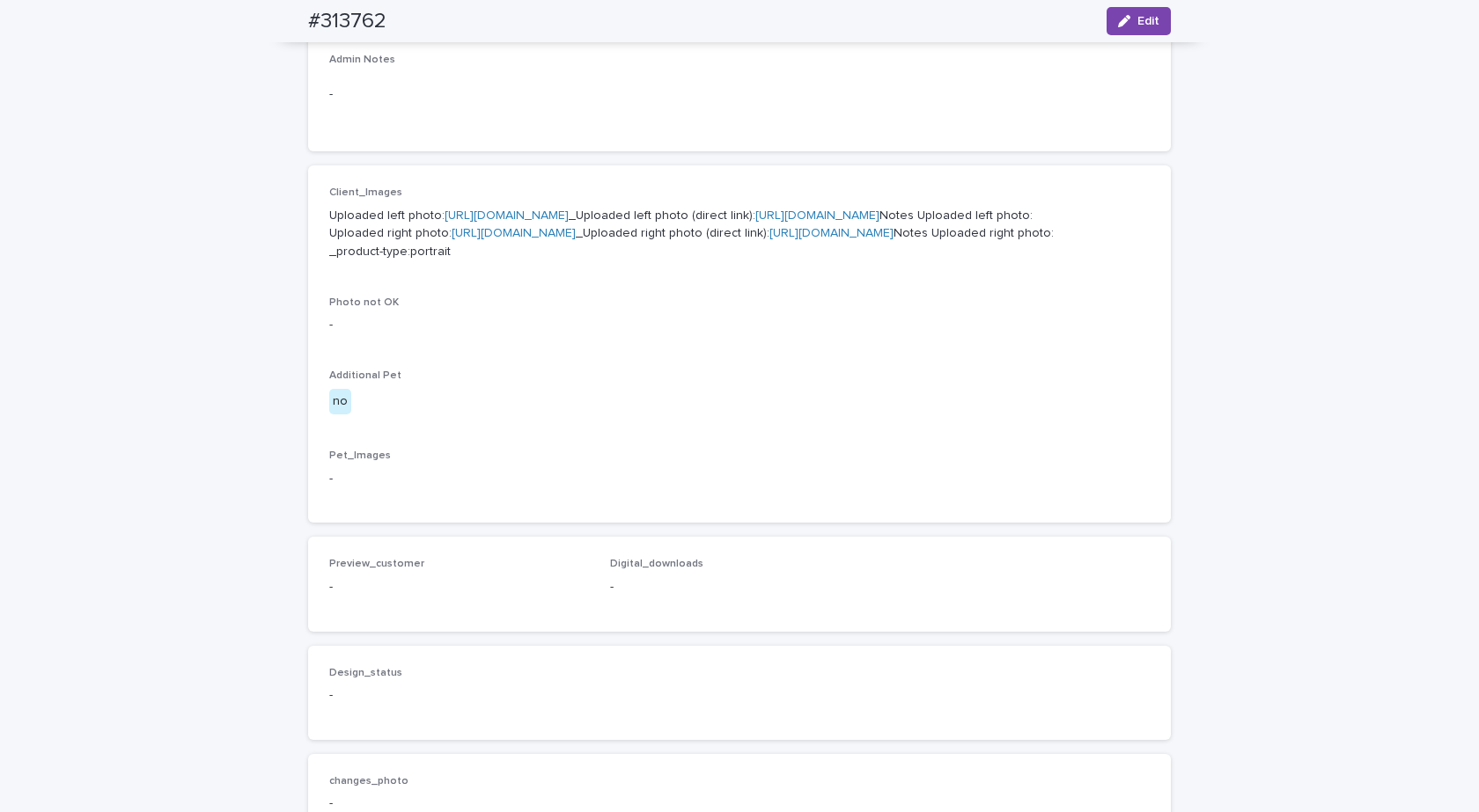
scroll to position [615, 0]
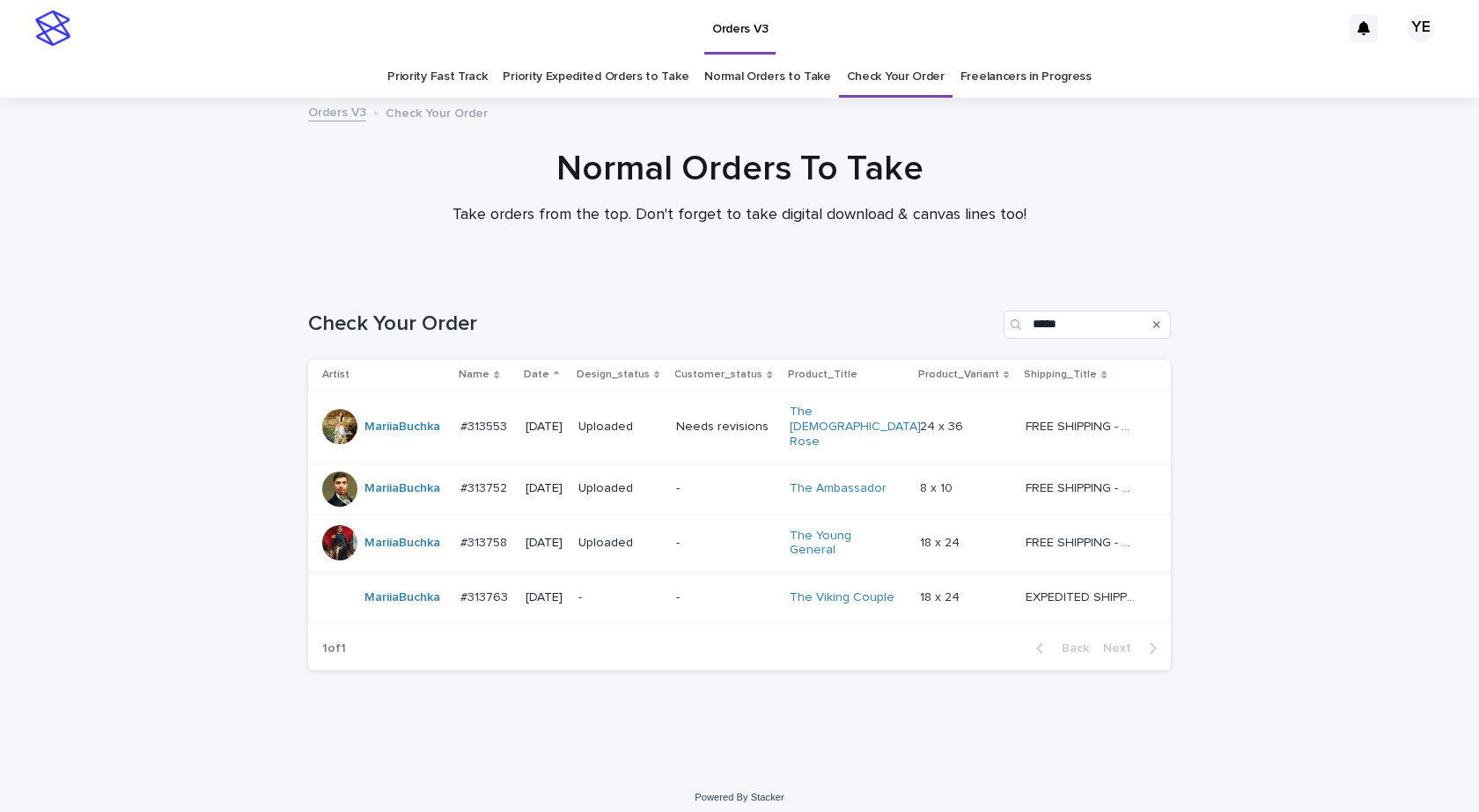
click at [199, 498] on div "Loading... Saving… Loading... Saving… Check Your Order ***** Artist Name Date D…" at bounding box center [740, 523] width 1479 height 498
click at [406, 584] on div "MariiaBuchka" at bounding box center [402, 598] width 76 height 29
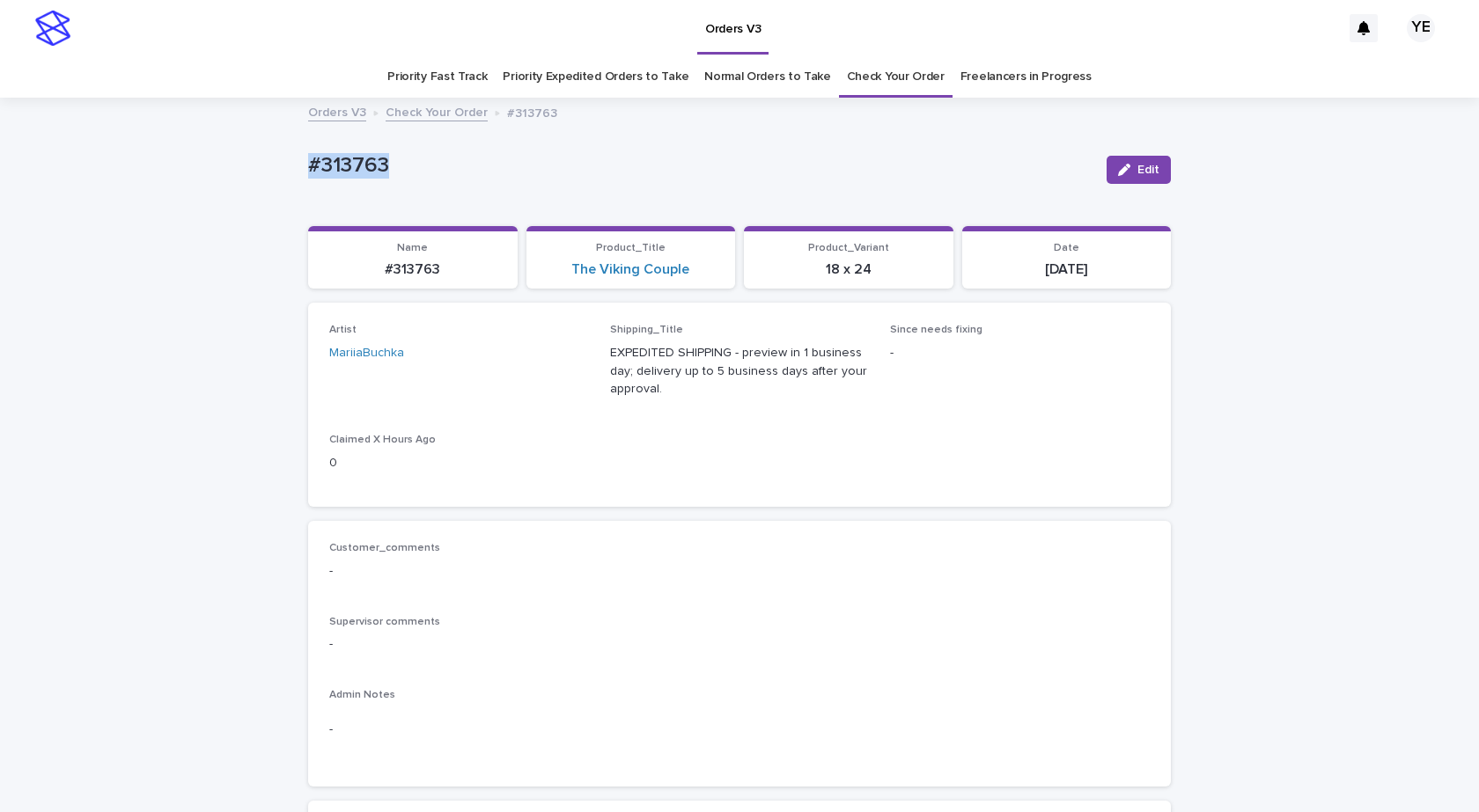
drag, startPoint x: 376, startPoint y: 166, endPoint x: 155, endPoint y: 197, distance: 223.2
copy p "#313763"
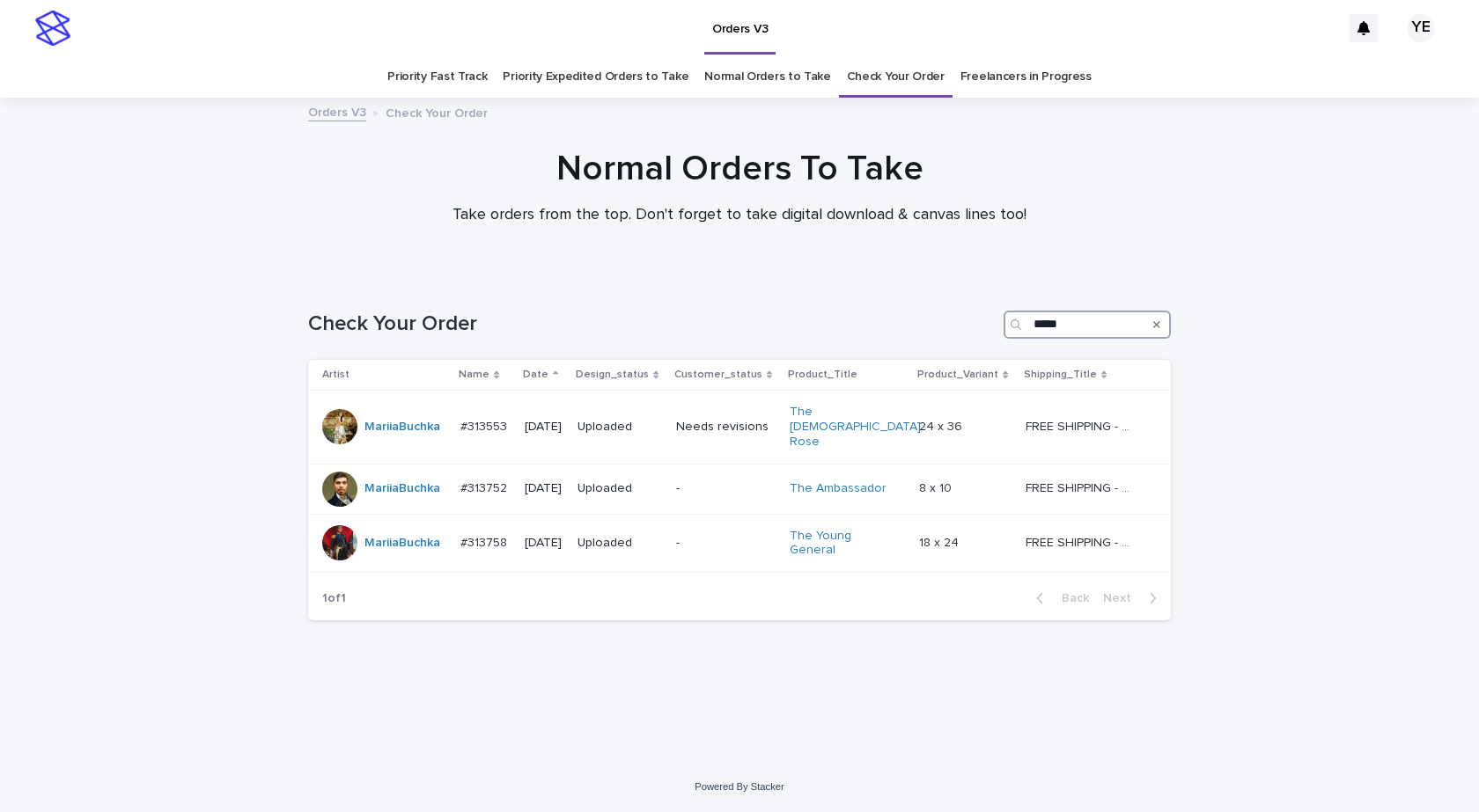
drag, startPoint x: 1090, startPoint y: 329, endPoint x: 854, endPoint y: 316, distance: 236.4
click at [856, 316] on div "Check Your Order *****" at bounding box center [739, 324] width 862 height 28
type input "*"
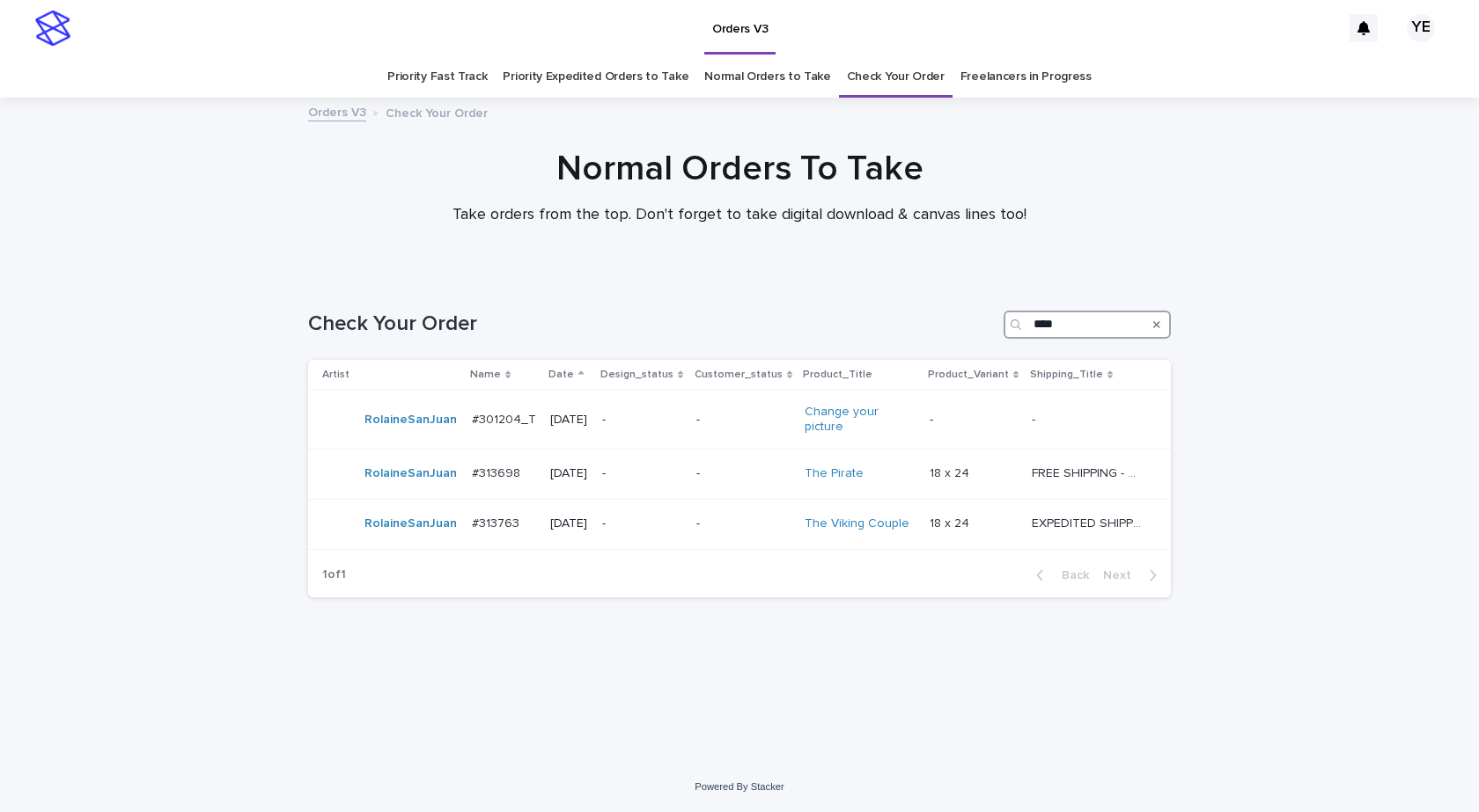
type input "****"
drag, startPoint x: 1092, startPoint y: 328, endPoint x: 942, endPoint y: 311, distance: 151.0
click at [943, 311] on div "Check Your Order ****" at bounding box center [739, 324] width 862 height 28
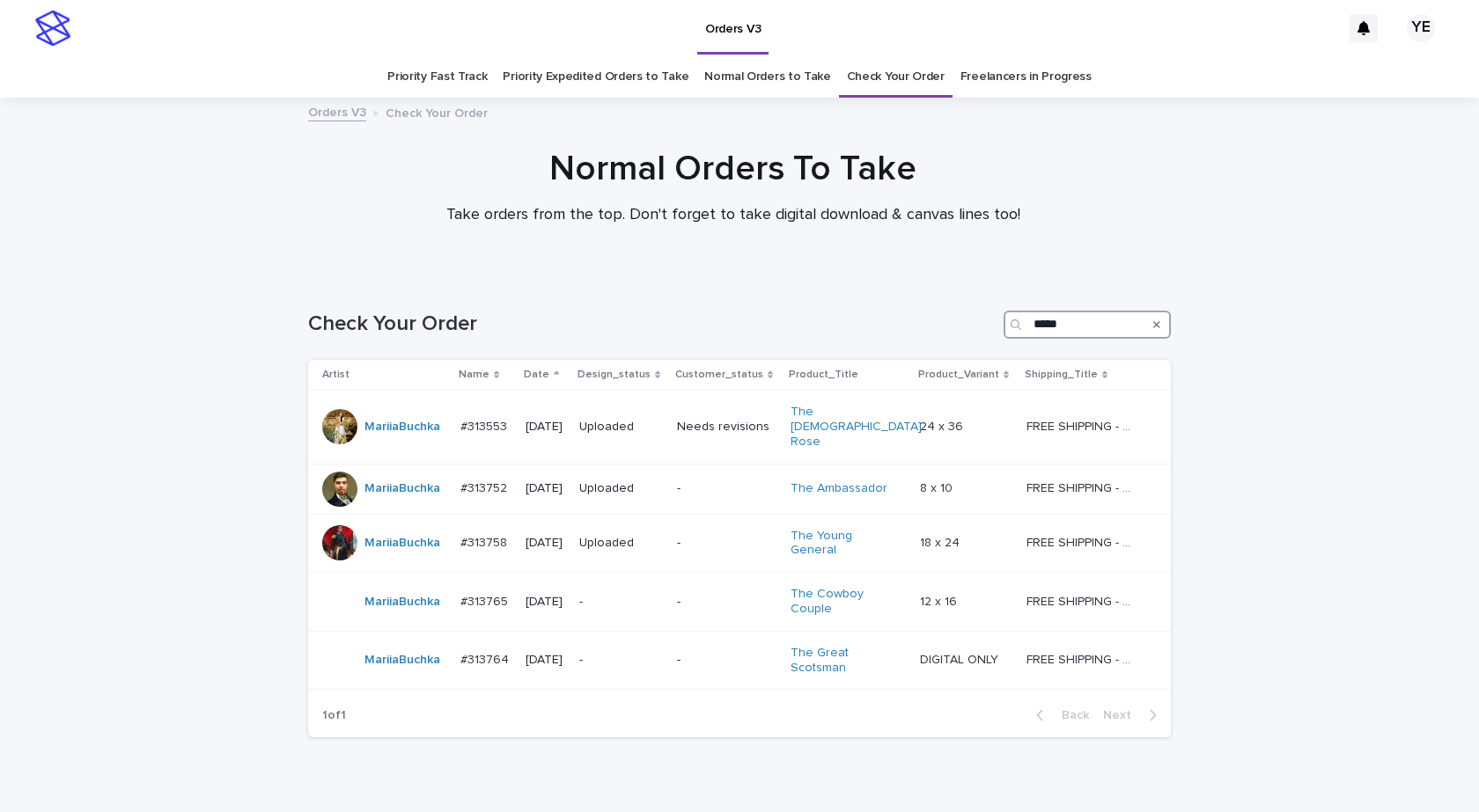
type input "*****"
click at [219, 581] on div "Loading... Saving… Loading... Saving… Check Your Order ***** Artist Name Date D…" at bounding box center [740, 557] width 1479 height 565
